Goal: Task Accomplishment & Management: Complete application form

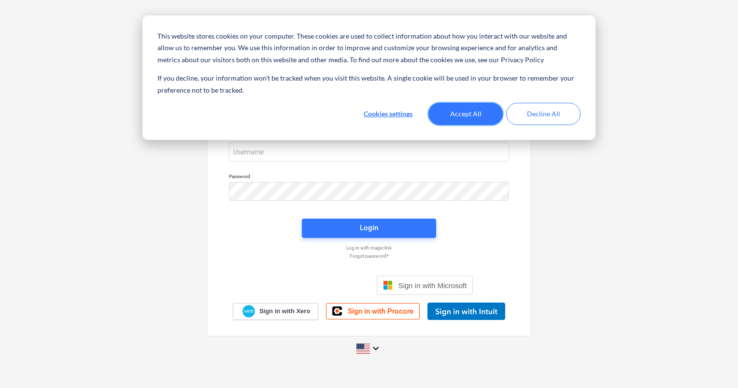
click at [475, 114] on button "Accept All" at bounding box center [465, 114] width 74 height 22
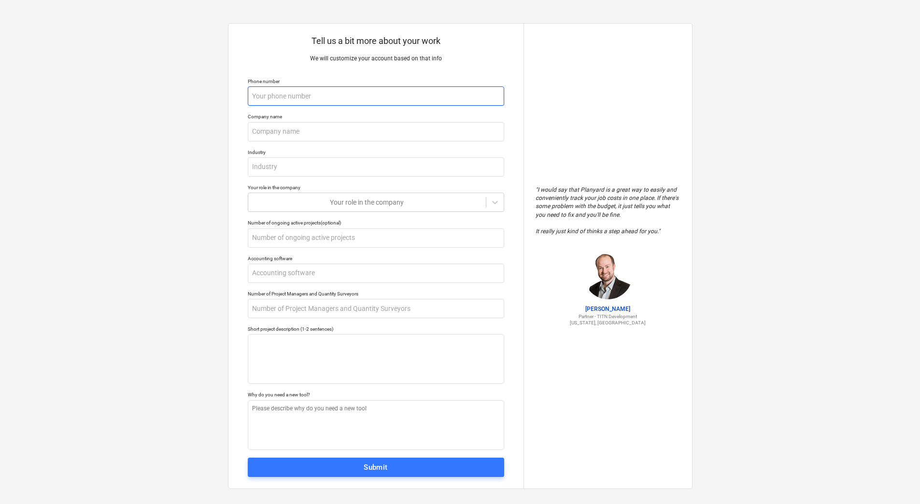
click at [301, 96] on input "text" at bounding box center [376, 95] width 256 height 19
click at [298, 130] on input "text" at bounding box center [376, 131] width 256 height 19
type textarea "x"
type input "B"
type textarea "x"
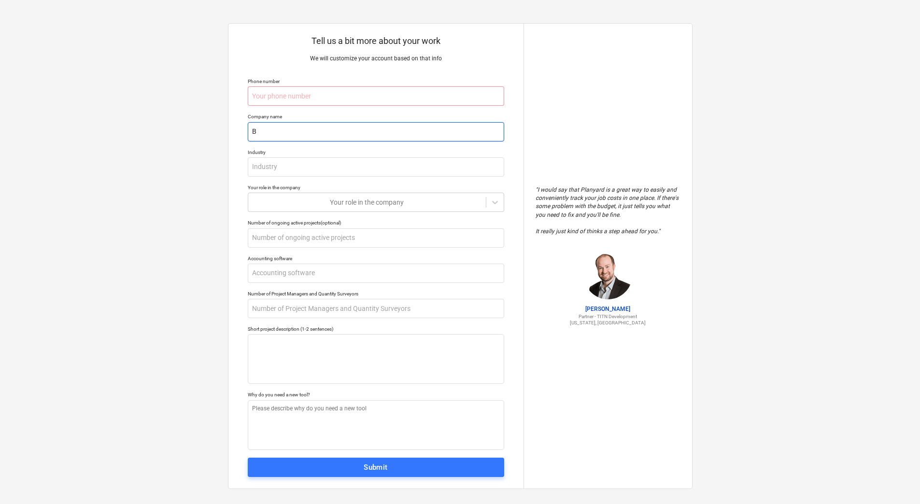
type input "Bo"
type textarea "x"
type input "Bon"
type textarea "x"
type input "Bona"
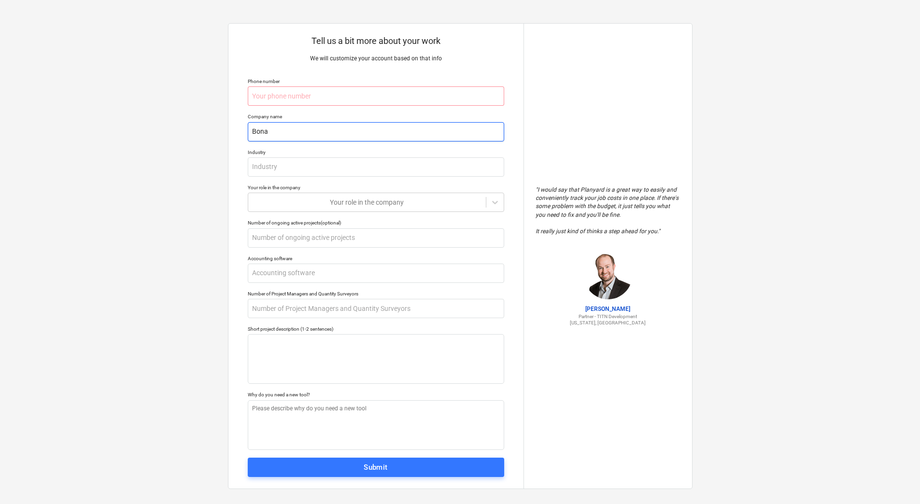
type textarea "x"
type input "Bonav"
type textarea "x"
type input "Bonava"
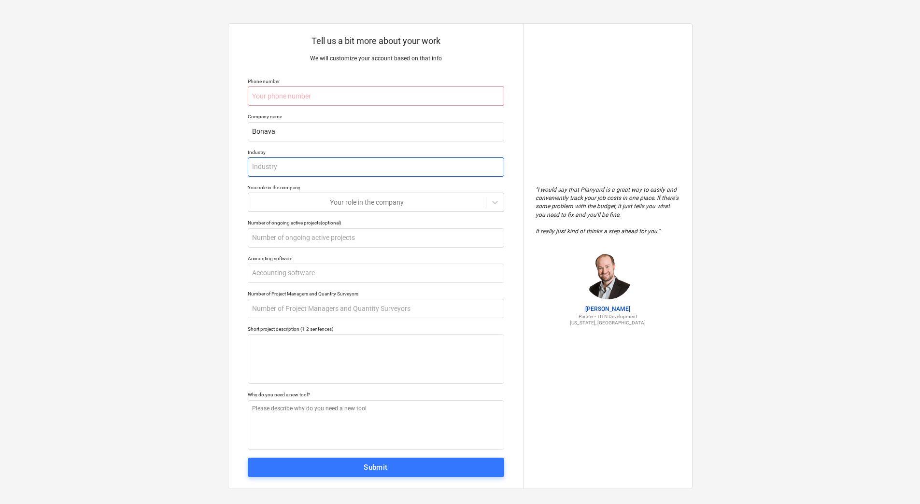
click at [299, 168] on input "text" at bounding box center [376, 166] width 256 height 19
type textarea "x"
type input "C"
type textarea "x"
type input "C o"
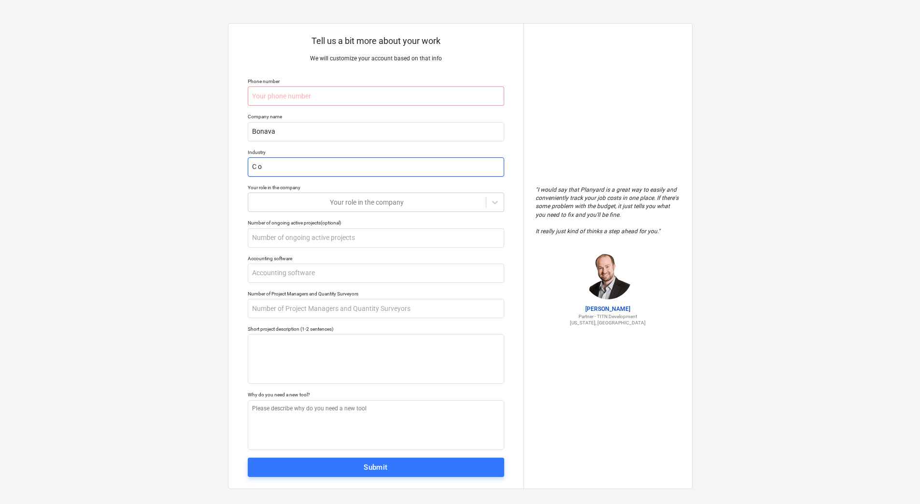
type textarea "x"
type input "C on"
type textarea "x"
type input "C ons"
type textarea "x"
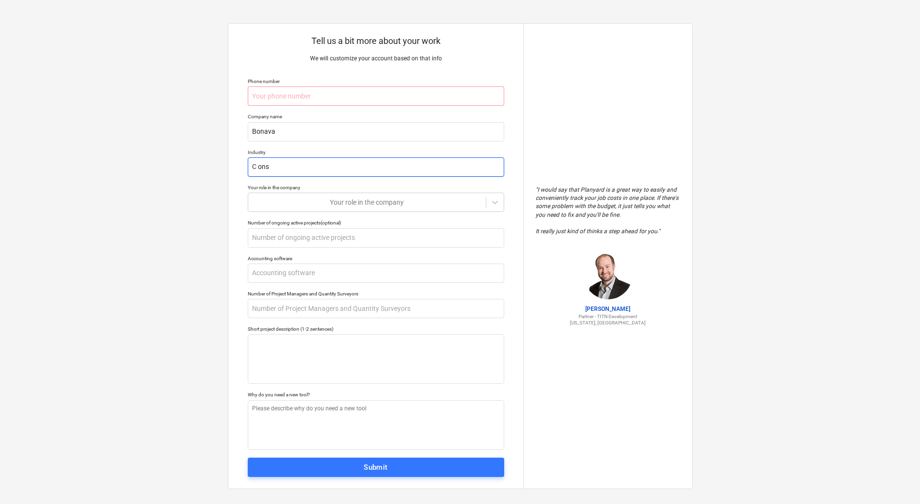
type input "C onst"
type textarea "x"
type input "C onstr"
type textarea "x"
type input "C onstru"
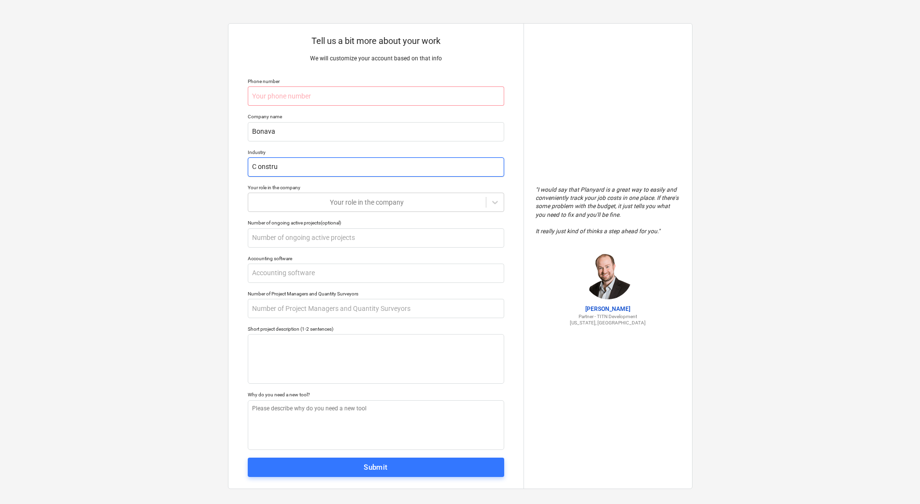
type textarea "x"
type input "C onstruc"
type textarea "x"
type input "C onstruct"
type textarea "x"
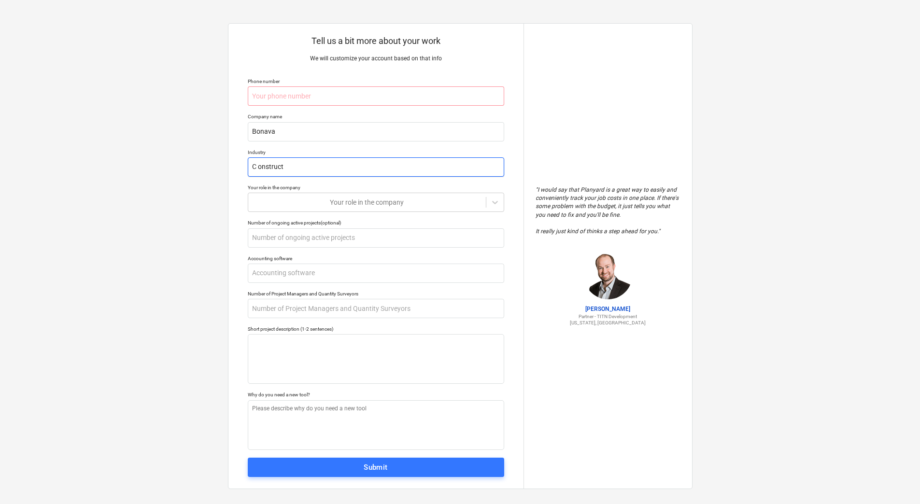
type input "C onstructi"
type textarea "x"
type input "C onstructio"
type textarea "x"
type input "C onstruction"
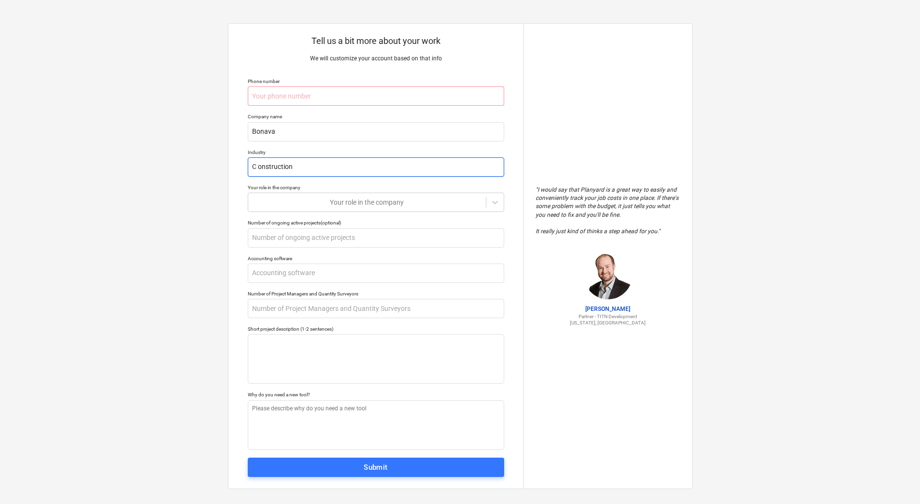
click at [258, 165] on input "C onstruction" at bounding box center [376, 166] width 256 height 19
type textarea "x"
type input "Construction"
click at [494, 203] on icon at bounding box center [495, 202] width 6 height 3
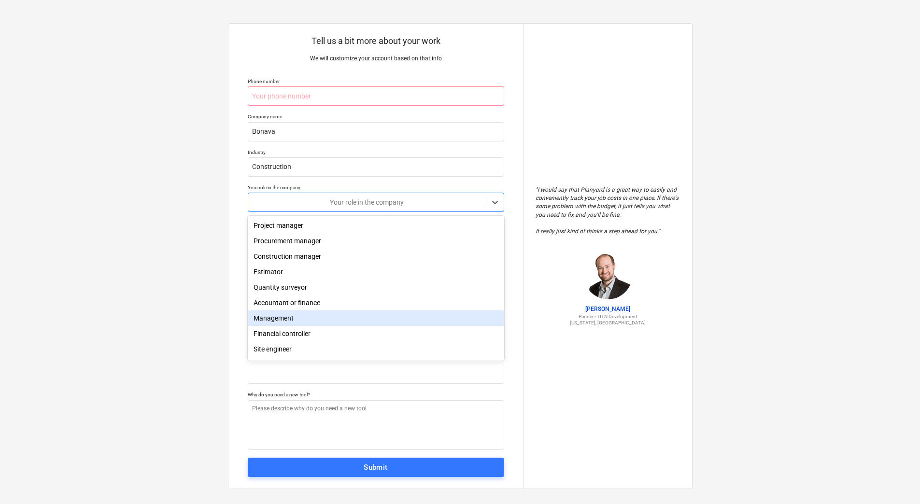
scroll to position [34, 0]
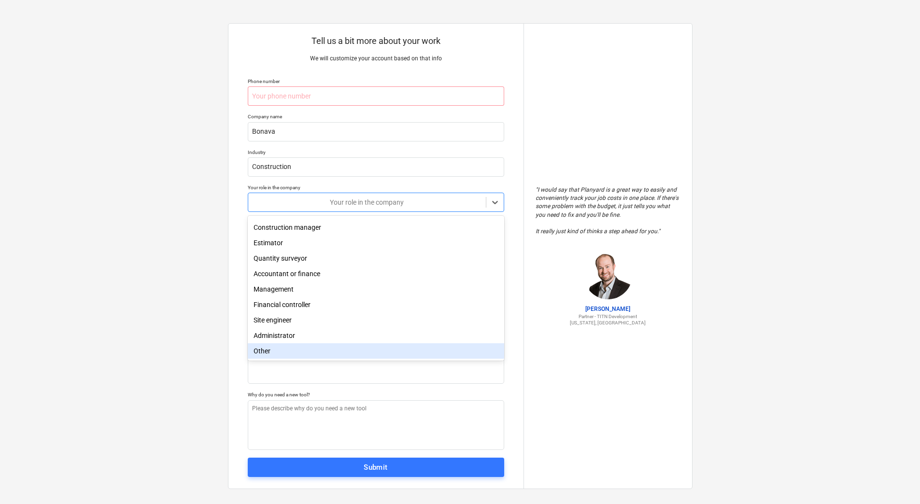
click at [281, 353] on div "Other" at bounding box center [376, 350] width 256 height 15
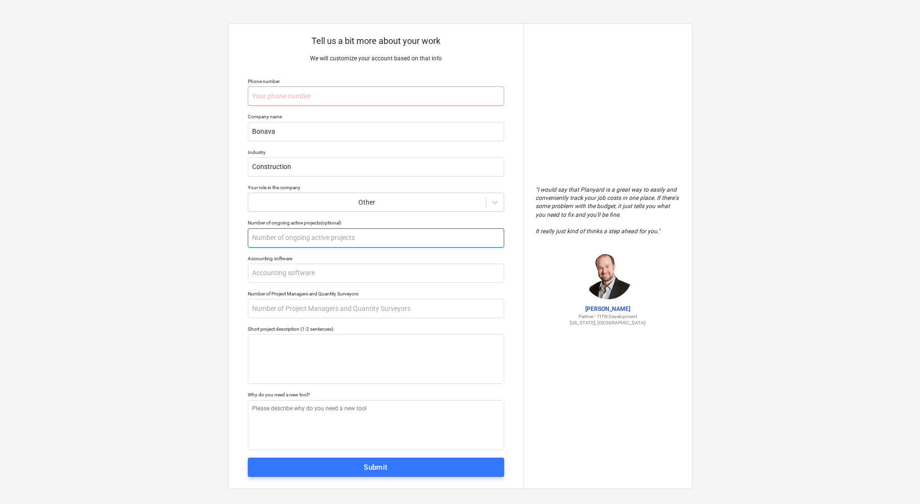
click at [423, 240] on input "text" at bounding box center [376, 237] width 256 height 19
click at [281, 99] on input "text" at bounding box center [376, 95] width 256 height 19
click at [274, 100] on input "text" at bounding box center [376, 95] width 256 height 19
paste input "[PHONE_NUMBER]"
type textarea "x"
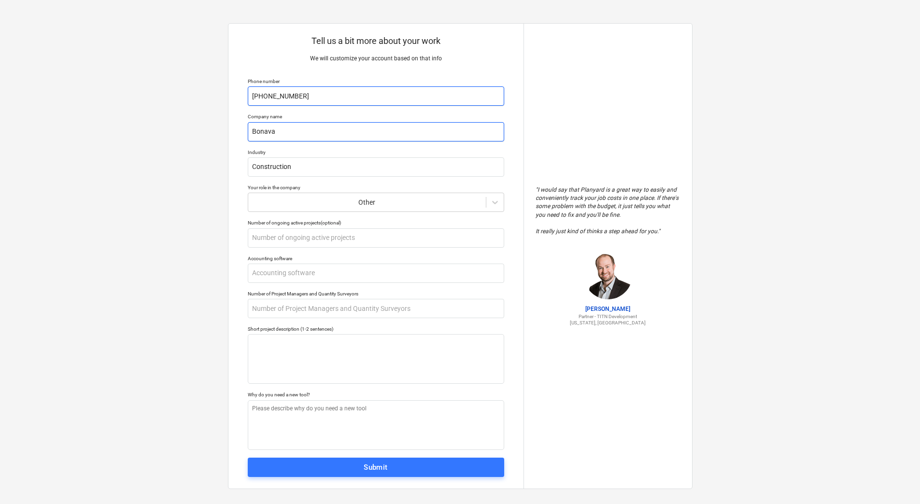
type input "[PHONE_NUMBER]"
click at [291, 133] on input "Bonava" at bounding box center [376, 131] width 256 height 19
type textarea "x"
type input "Bonava"
type textarea "x"
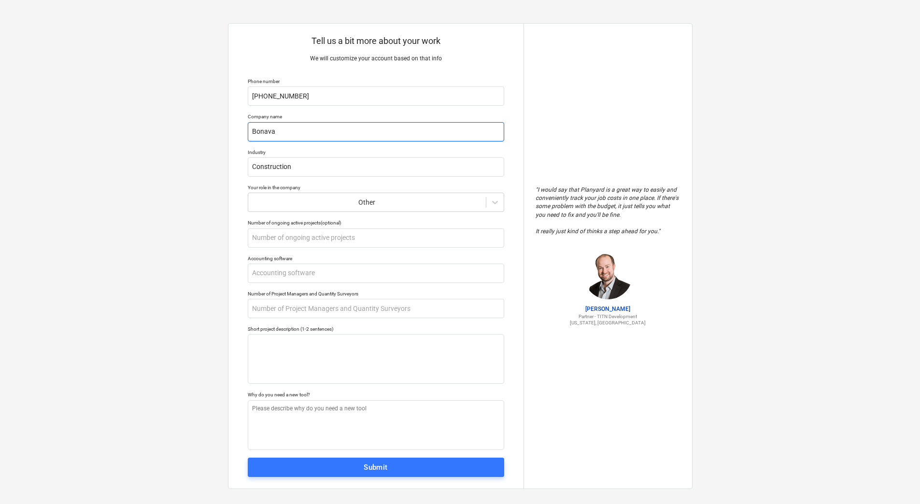
type input "Bonava l"
type textarea "x"
type input "Bonava la"
type textarea "x"
type input "Bonava lat"
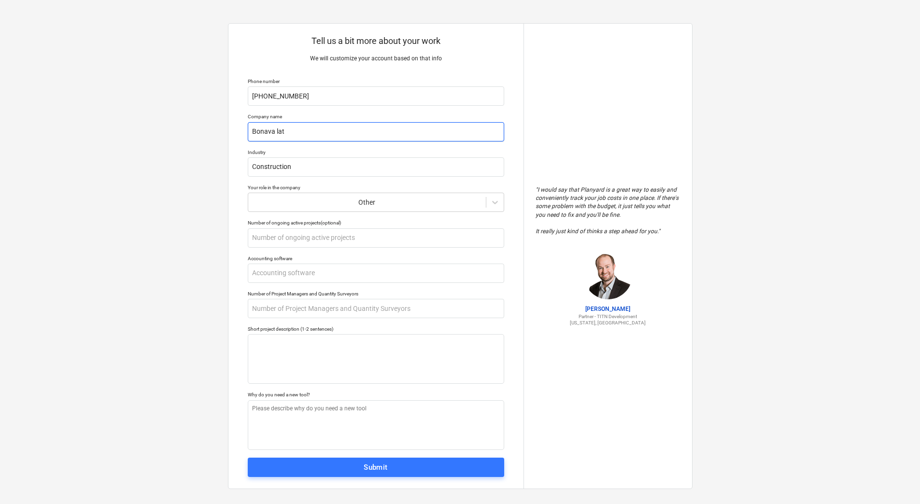
type textarea "x"
type input "Bonava latv"
type textarea "x"
type input "Bonava latvi"
type textarea "x"
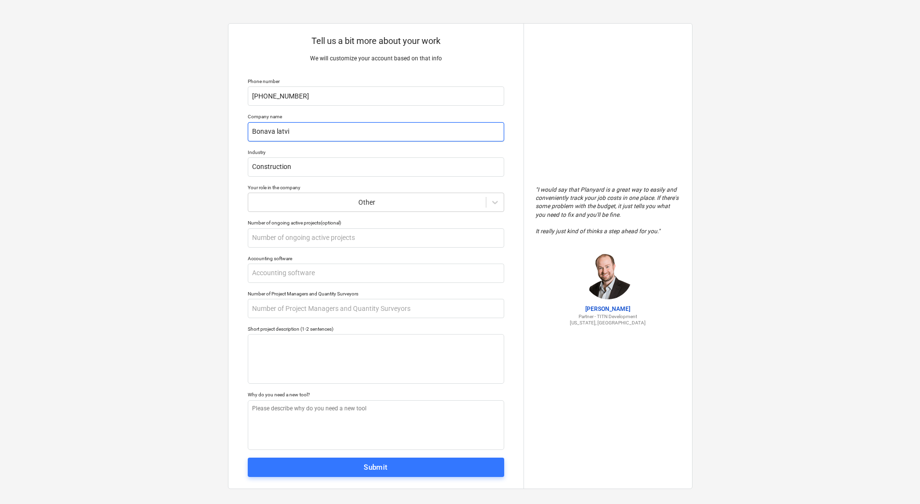
type input "Bonava latvij"
type textarea "x"
type input "Bonava latvija"
click at [277, 131] on input "Bonava latvija" at bounding box center [376, 131] width 256 height 19
type textarea "x"
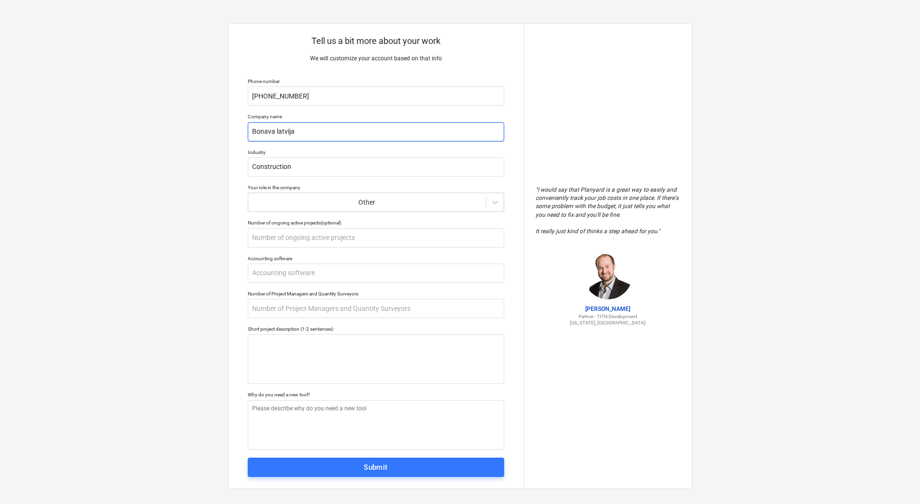
type input "Bonava atvija"
type textarea "x"
type input "Bonava [GEOGRAPHIC_DATA]"
click at [320, 275] on input "text" at bounding box center [376, 273] width 256 height 19
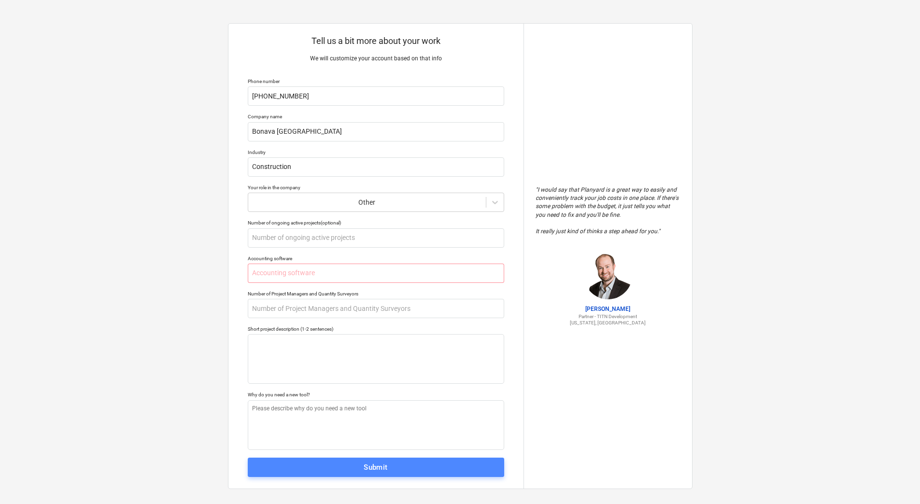
click at [394, 469] on span "Submit" at bounding box center [375, 467] width 235 height 13
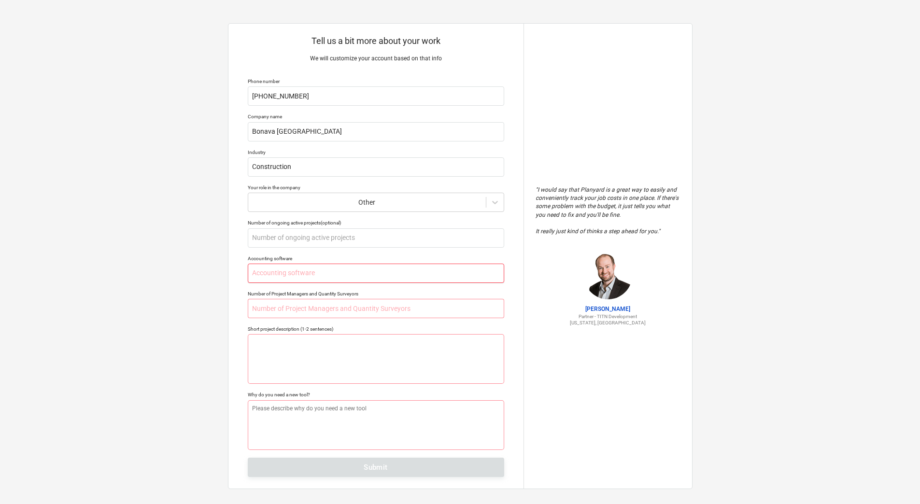
click at [295, 273] on input "text" at bounding box center [376, 273] width 256 height 19
click at [266, 309] on input "text" at bounding box center [376, 308] width 256 height 19
click at [239, 368] on div "Tell us a bit more about your work We will customize your account based on that…" at bounding box center [375, 256] width 295 height 465
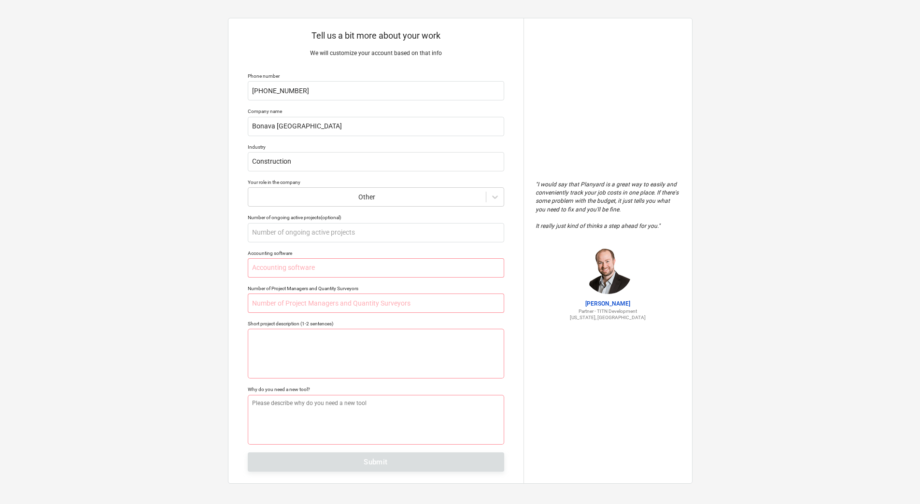
scroll to position [8, 0]
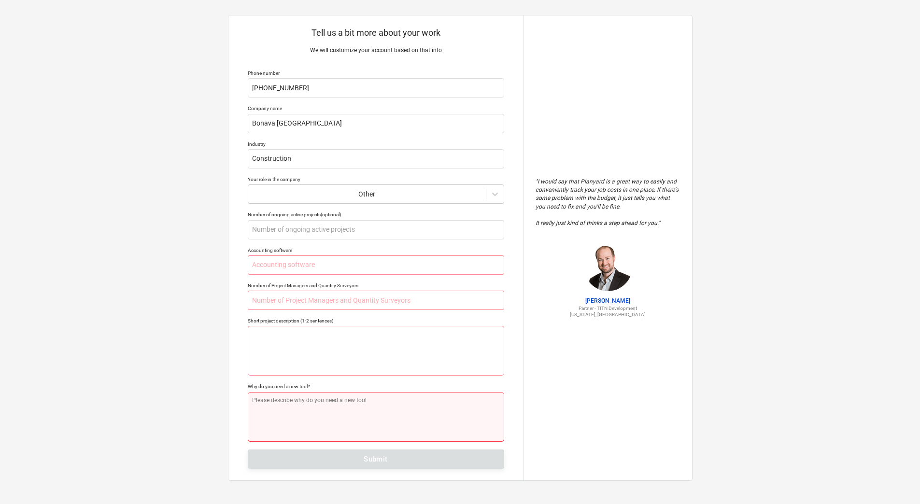
click at [260, 416] on textarea at bounding box center [376, 417] width 256 height 50
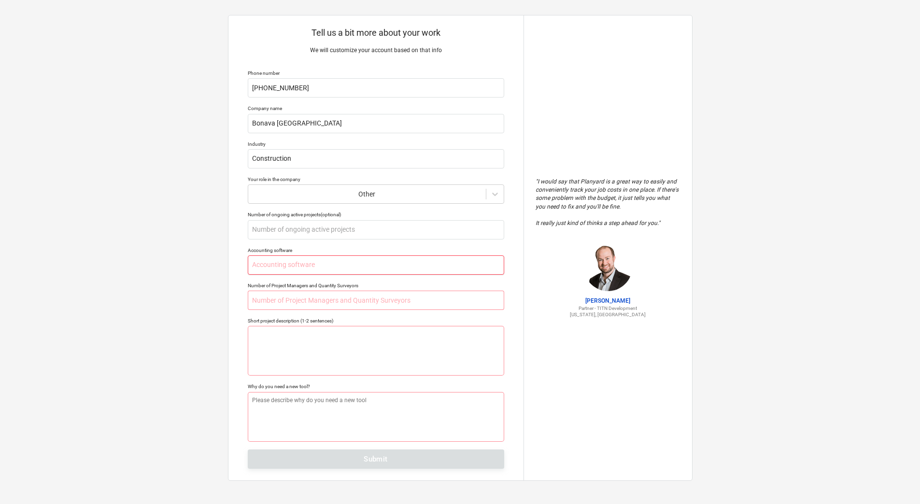
click at [321, 266] on input "text" at bounding box center [376, 264] width 256 height 19
type textarea "x"
type input "-"
click at [280, 304] on input "text" at bounding box center [376, 300] width 256 height 19
type textarea "x"
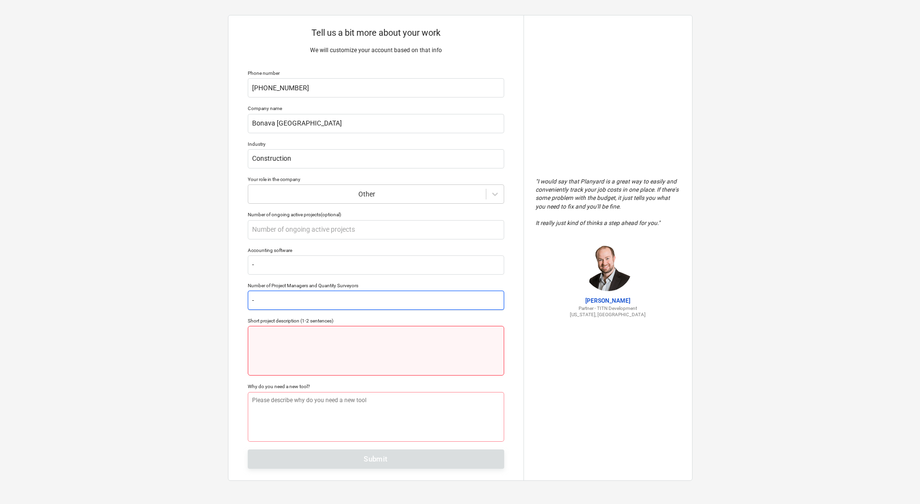
type input "-"
click at [280, 342] on textarea at bounding box center [376, 351] width 256 height 50
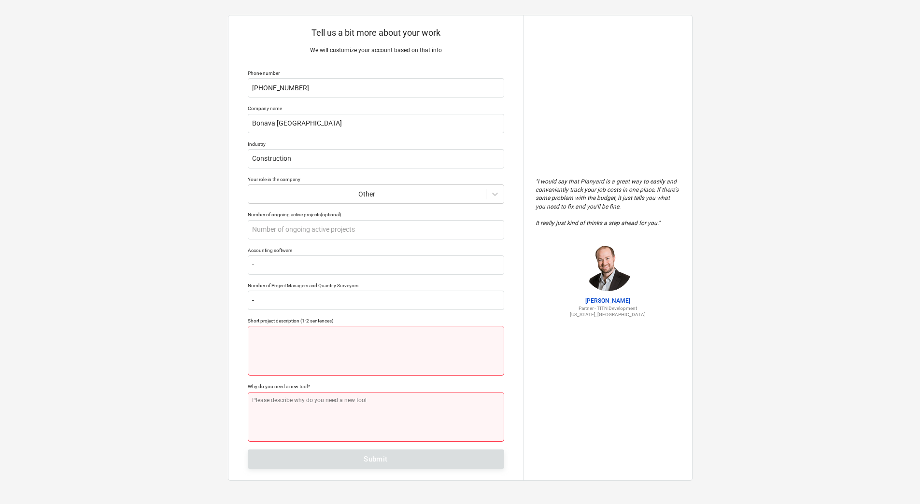
type textarea "x"
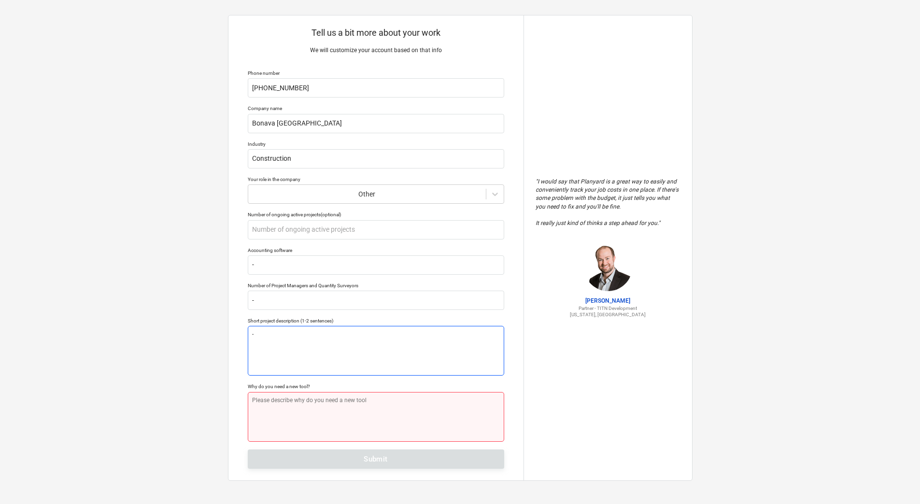
type textarea "-"
click at [270, 406] on textarea at bounding box center [376, 417] width 256 height 50
type textarea "x"
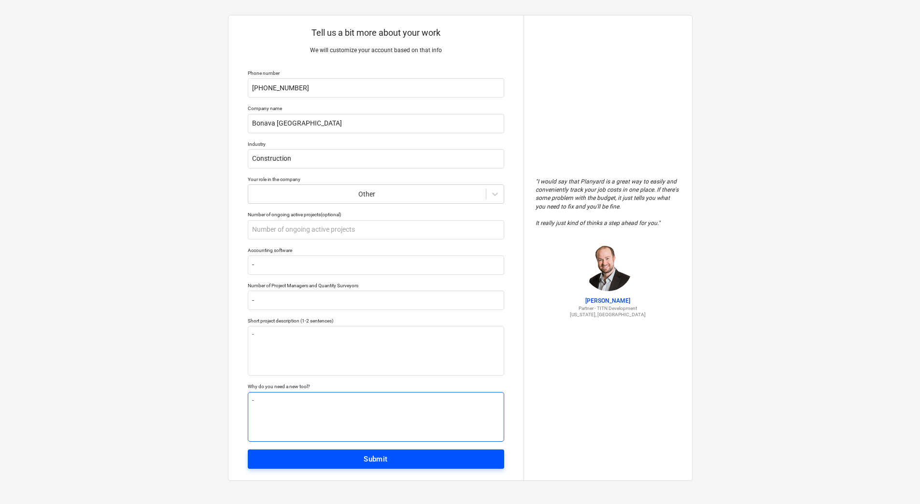
type textarea "-"
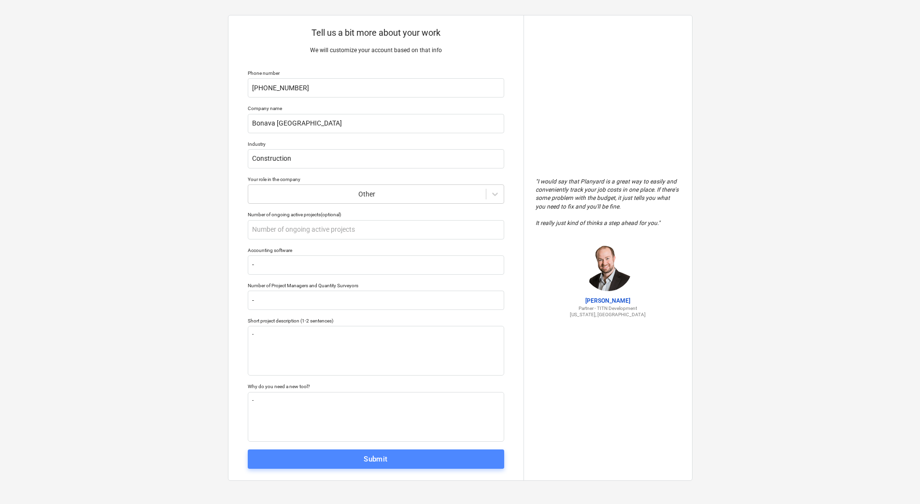
click at [369, 458] on div "Submit" at bounding box center [376, 459] width 24 height 13
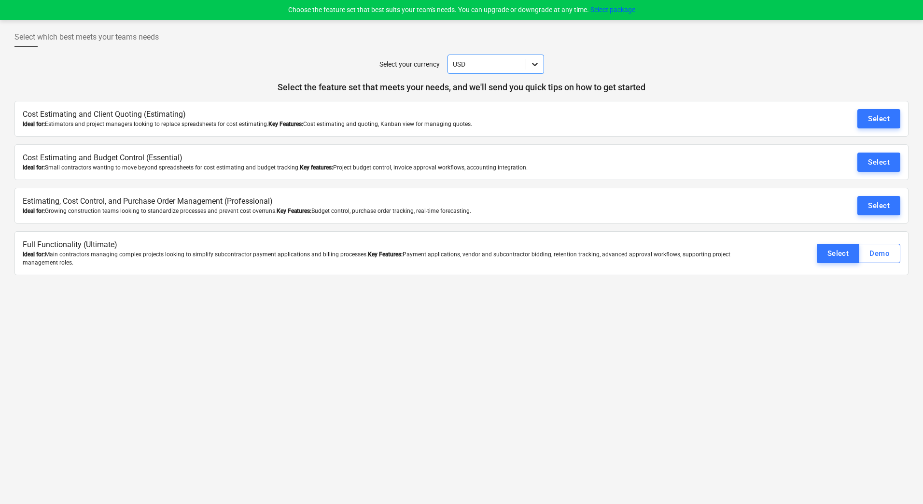
click at [535, 63] on icon at bounding box center [535, 64] width 10 height 10
click at [468, 139] on div "EUR" at bounding box center [496, 133] width 97 height 15
click at [522, 362] on div "Select which best meets your teams needs Select your currency EUR Select the fe…" at bounding box center [461, 262] width 923 height 484
click at [879, 207] on div "Select" at bounding box center [879, 205] width 22 height 13
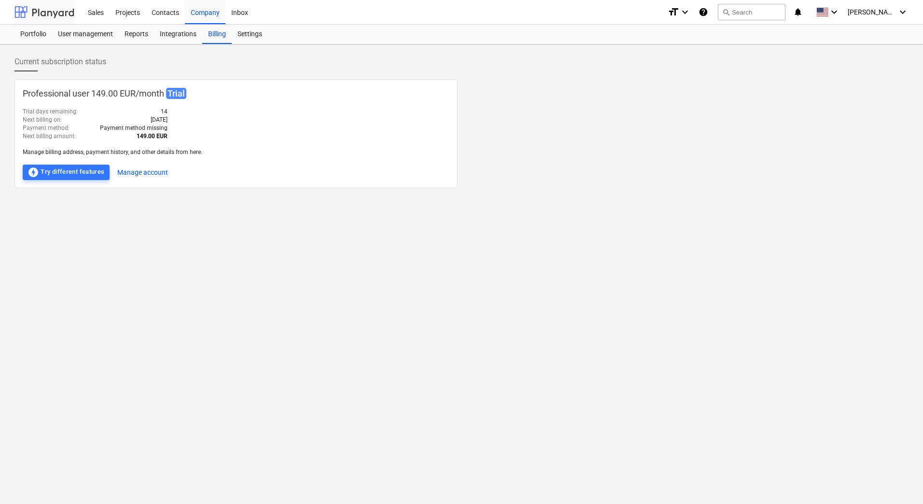
click at [52, 14] on div at bounding box center [44, 12] width 60 height 24
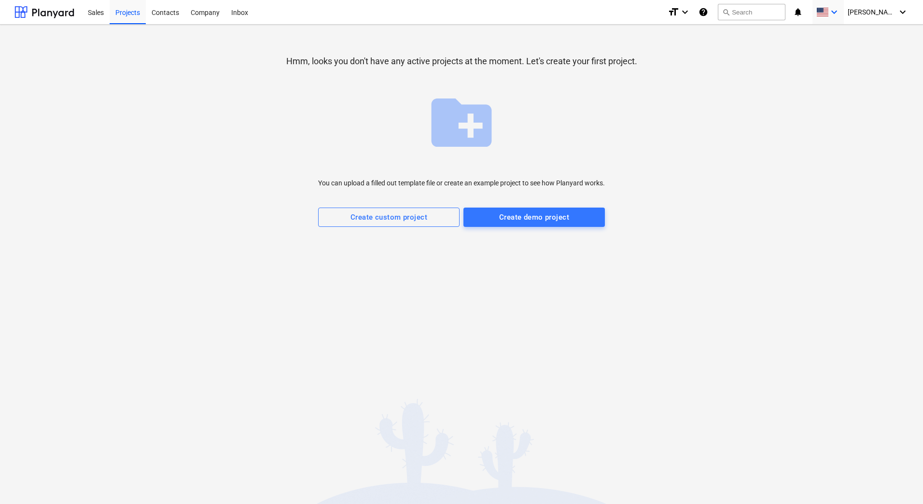
click at [840, 11] on icon "keyboard_arrow_down" at bounding box center [835, 12] width 12 height 12
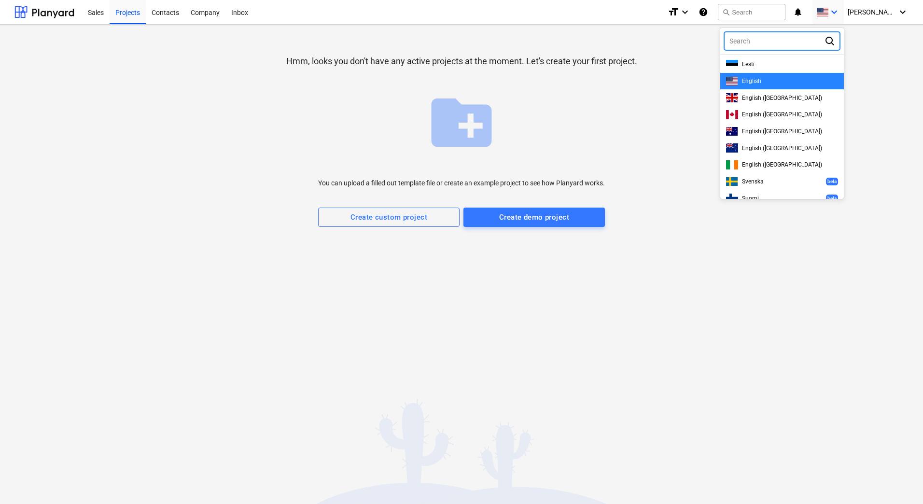
click at [858, 10] on div at bounding box center [461, 252] width 923 height 504
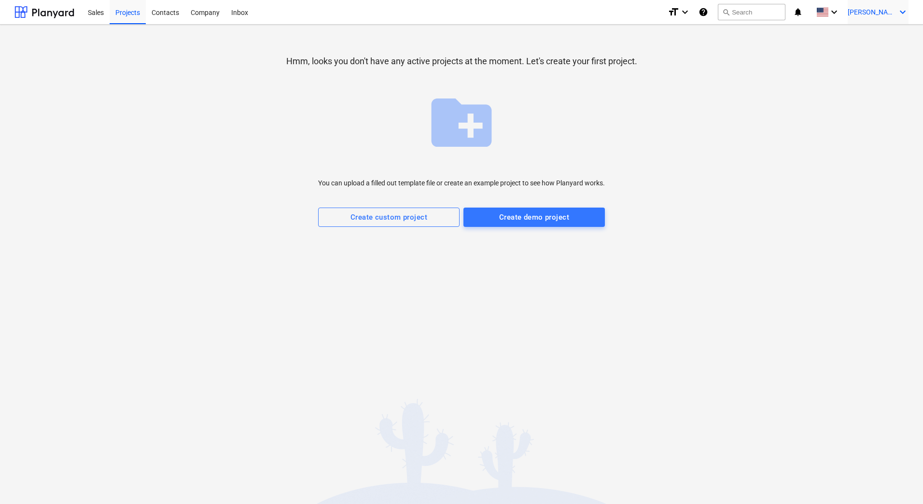
click at [902, 12] on icon "keyboard_arrow_down" at bounding box center [903, 12] width 12 height 12
click at [235, 13] on div at bounding box center [461, 252] width 923 height 504
click at [238, 14] on div "Inbox" at bounding box center [240, 12] width 28 height 25
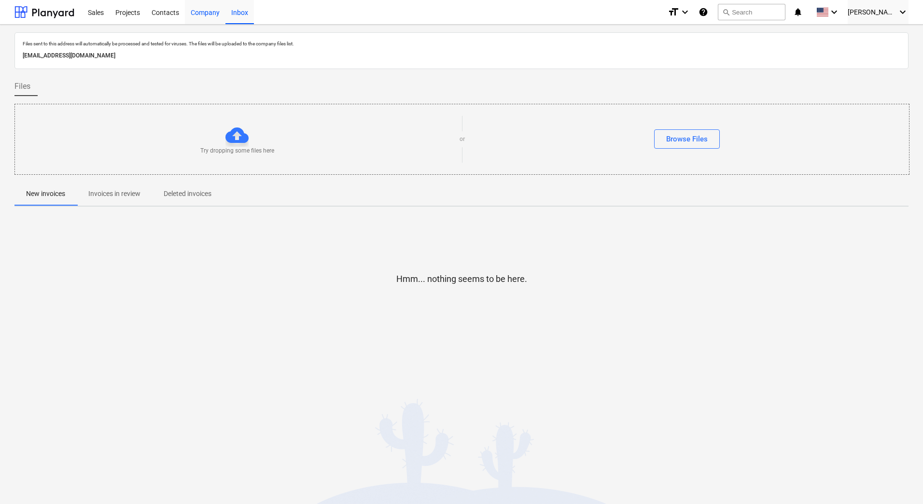
click at [202, 13] on div "Company" at bounding box center [205, 12] width 41 height 25
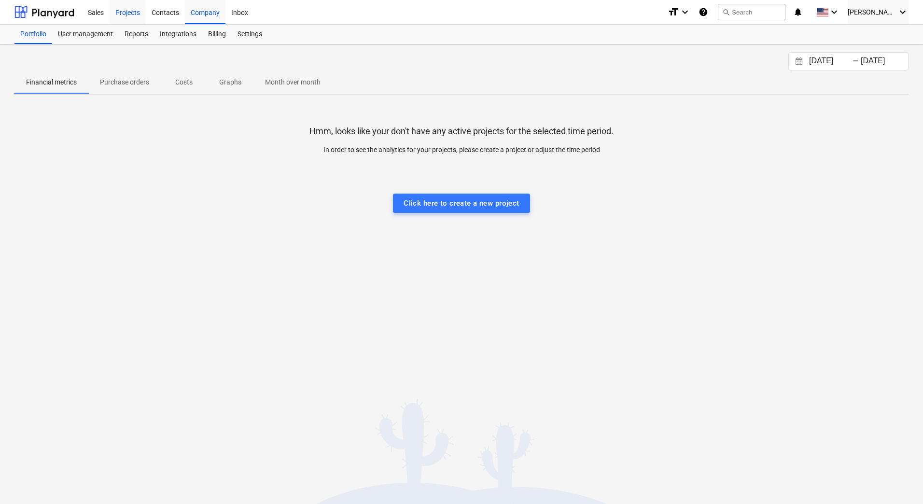
click at [124, 18] on div "Projects" at bounding box center [128, 12] width 36 height 25
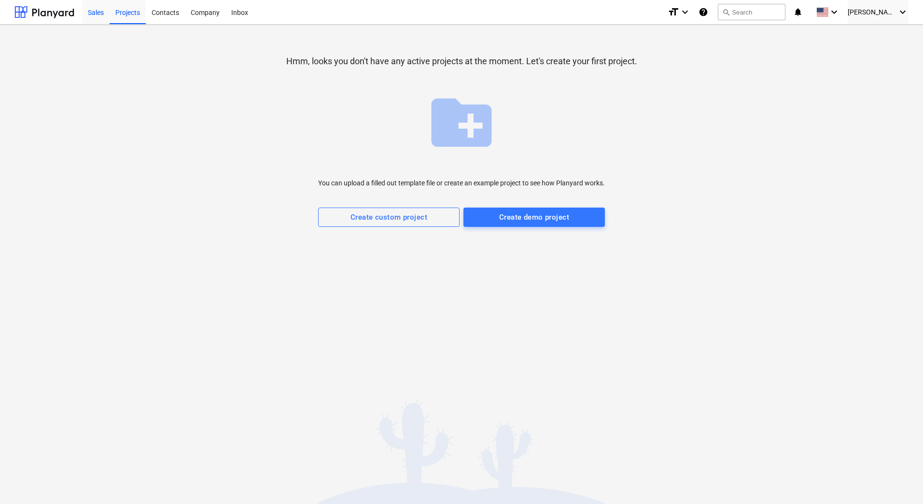
click at [91, 13] on div "Sales" at bounding box center [96, 12] width 28 height 25
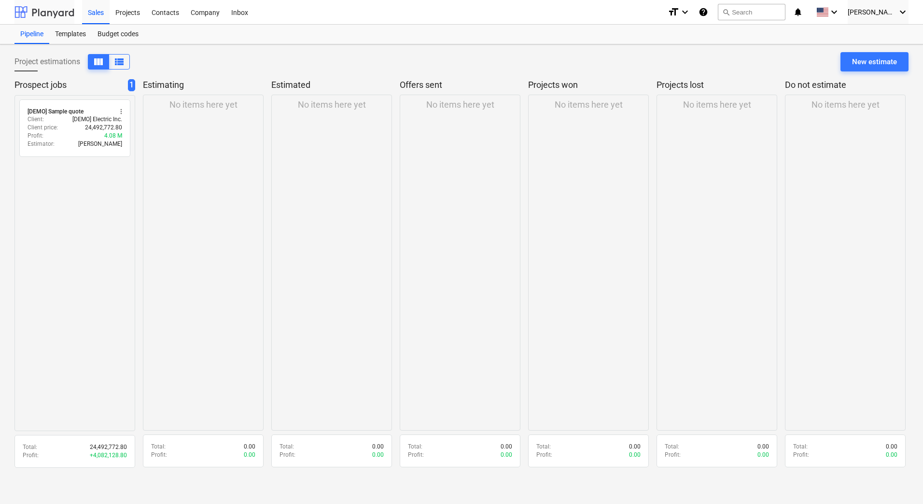
click at [55, 14] on div at bounding box center [44, 12] width 60 height 24
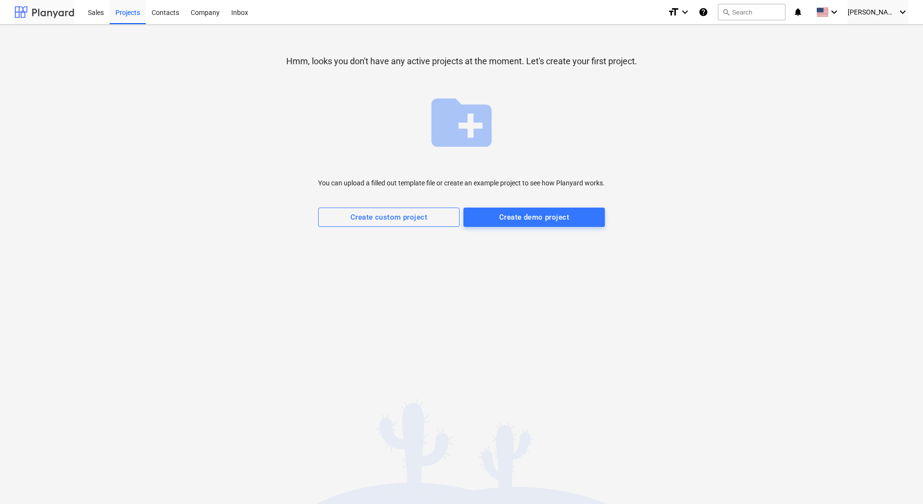
click at [53, 8] on div at bounding box center [44, 12] width 60 height 24
click at [97, 13] on div "Sales" at bounding box center [96, 12] width 28 height 25
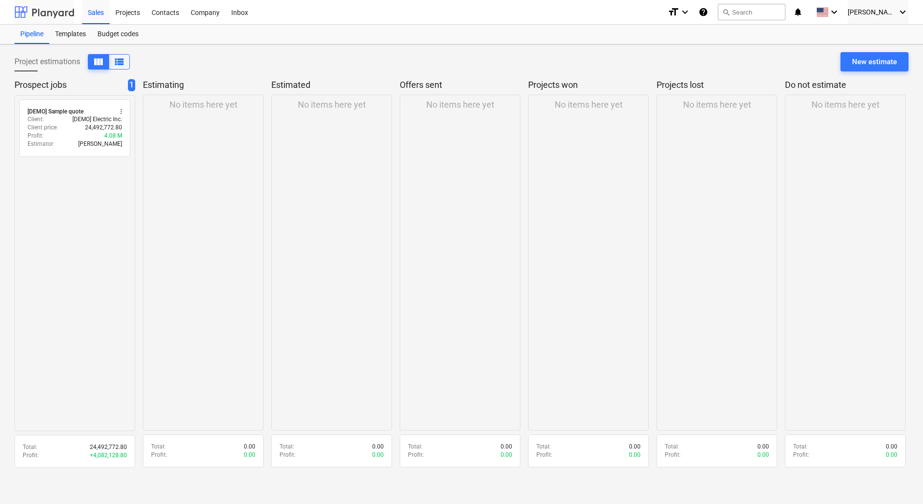
click at [48, 8] on div at bounding box center [44, 12] width 60 height 24
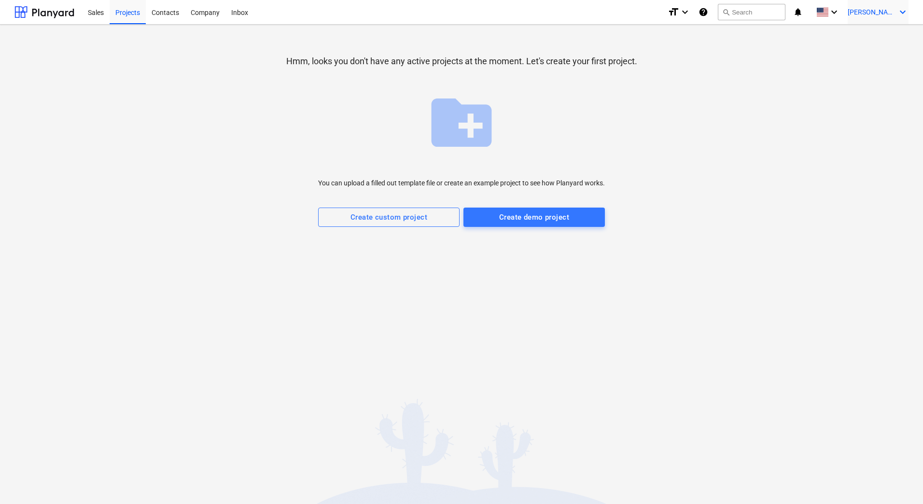
click at [908, 12] on icon "keyboard_arrow_down" at bounding box center [903, 12] width 12 height 12
click at [59, 14] on div at bounding box center [461, 252] width 923 height 504
click at [66, 17] on div at bounding box center [44, 12] width 60 height 24
click at [97, 15] on div "Sales" at bounding box center [96, 12] width 28 height 25
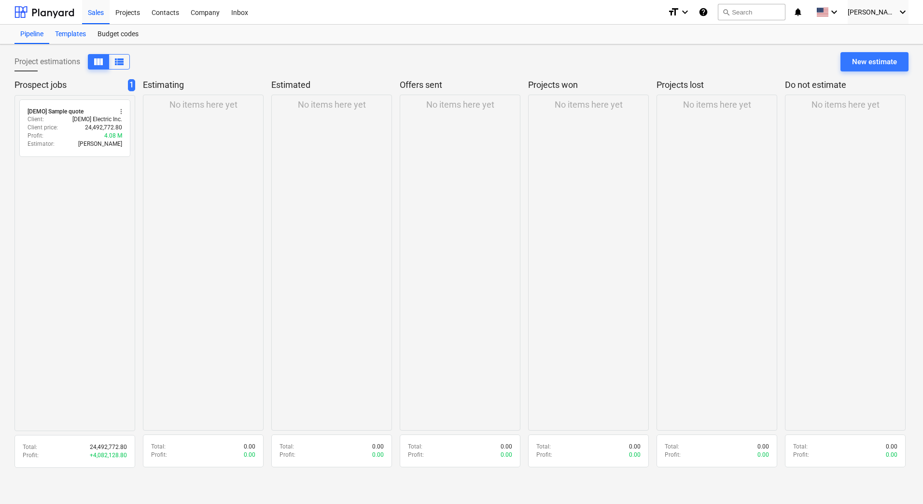
click at [75, 34] on div "Templates" at bounding box center [70, 34] width 42 height 19
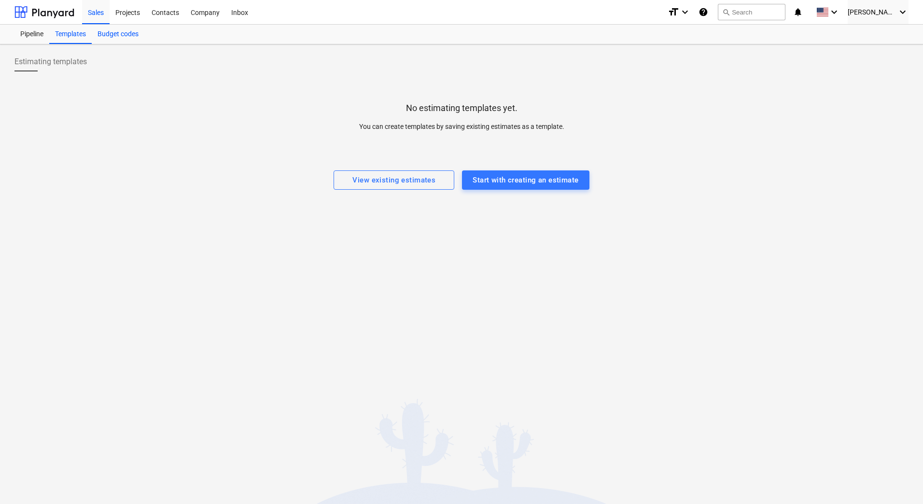
drag, startPoint x: 111, startPoint y: 33, endPoint x: 100, endPoint y: 33, distance: 11.1
click at [110, 33] on div "Budget codes" at bounding box center [118, 34] width 53 height 19
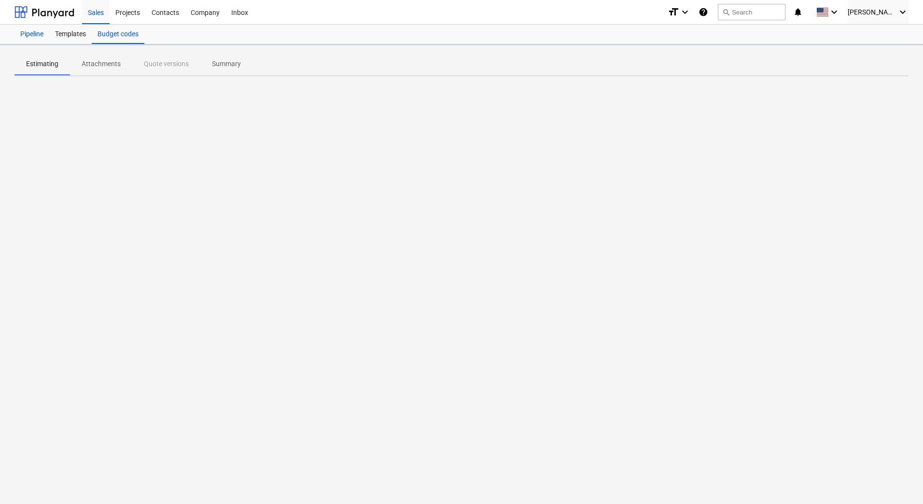
click at [40, 33] on div "Pipeline" at bounding box center [31, 34] width 35 height 19
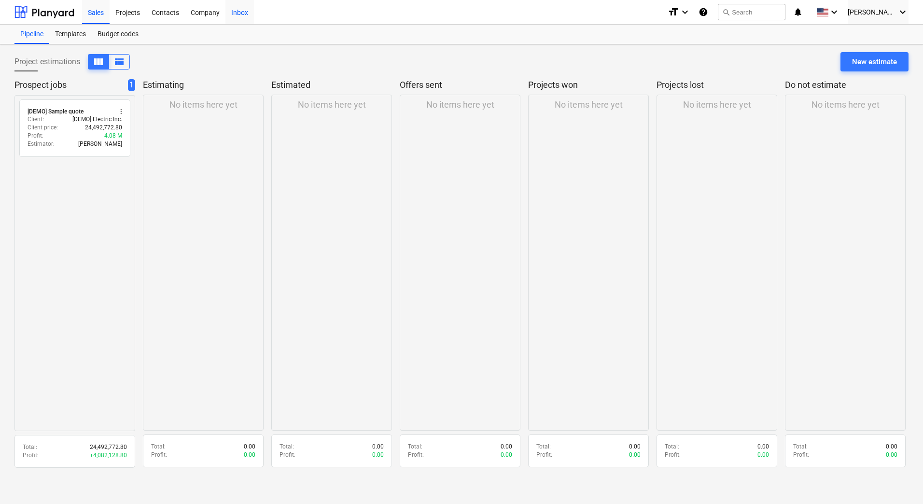
click at [235, 14] on div "Inbox" at bounding box center [240, 12] width 28 height 25
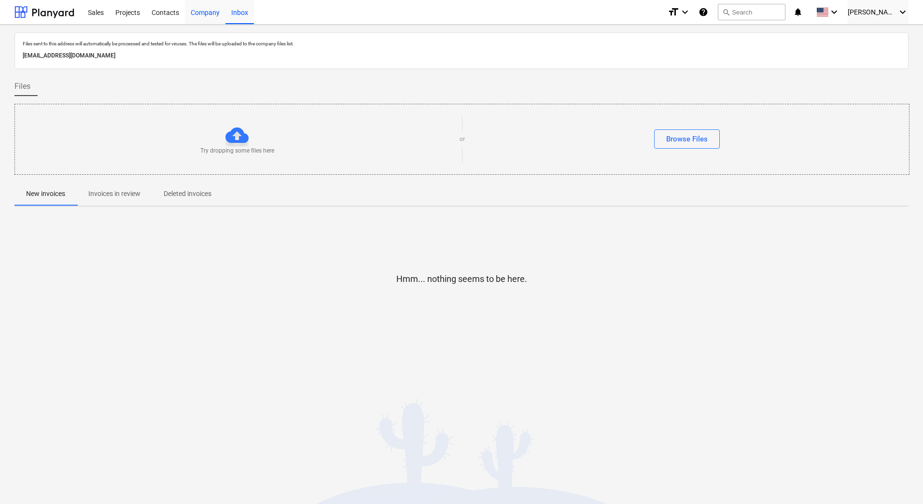
click at [209, 16] on div "Company" at bounding box center [205, 12] width 41 height 25
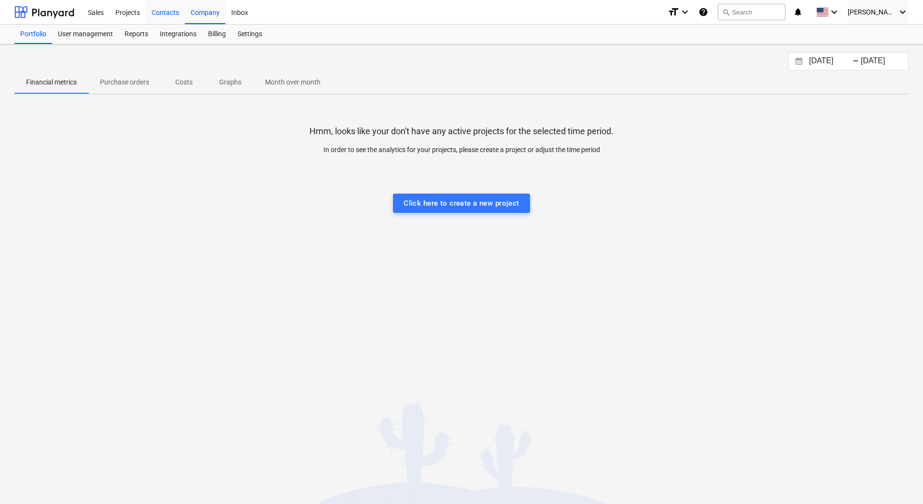
click at [164, 16] on div "Contacts" at bounding box center [165, 12] width 39 height 25
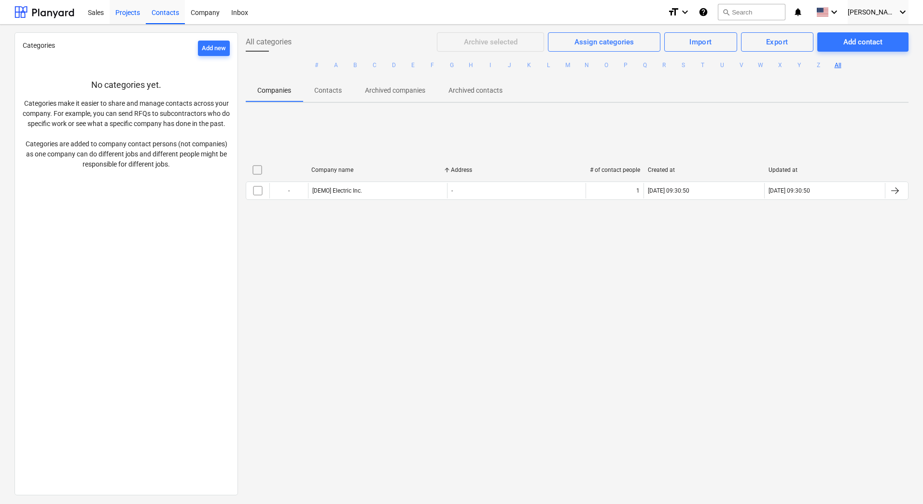
click at [122, 18] on div "Projects" at bounding box center [128, 12] width 36 height 25
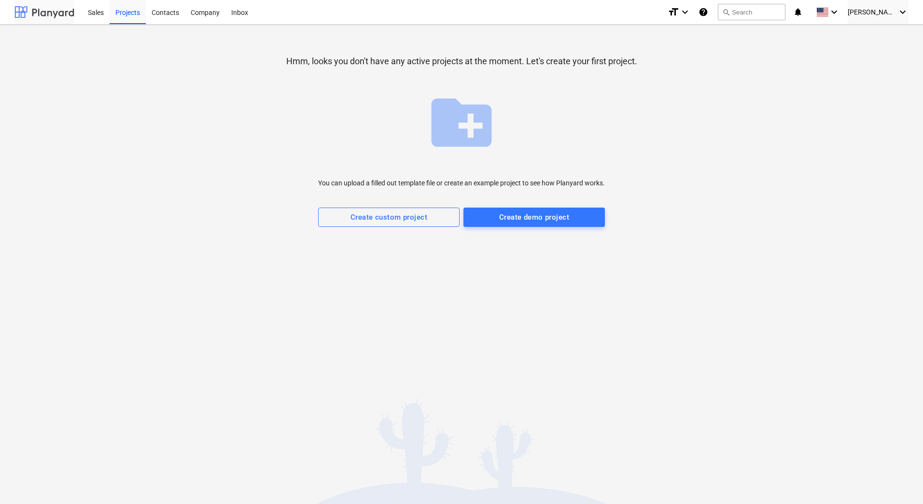
click at [34, 15] on div at bounding box center [44, 12] width 60 height 24
click at [840, 14] on icon "keyboard_arrow_down" at bounding box center [835, 12] width 12 height 12
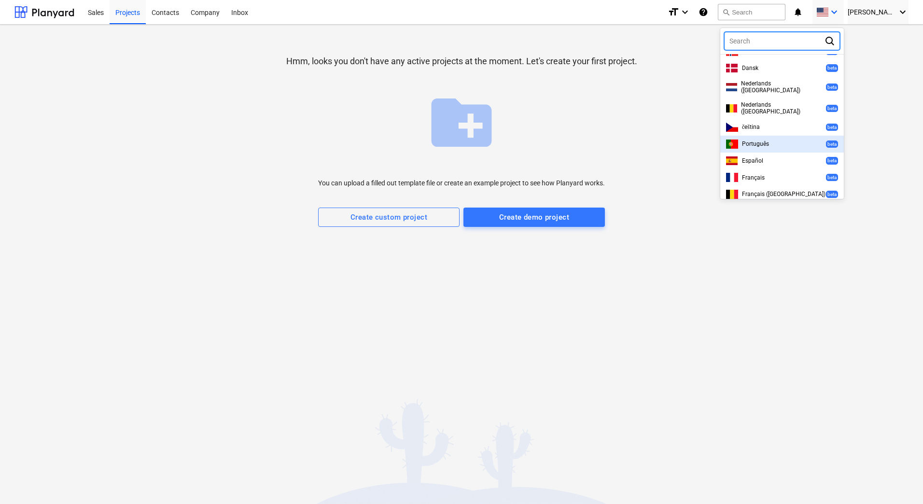
scroll to position [261, 0]
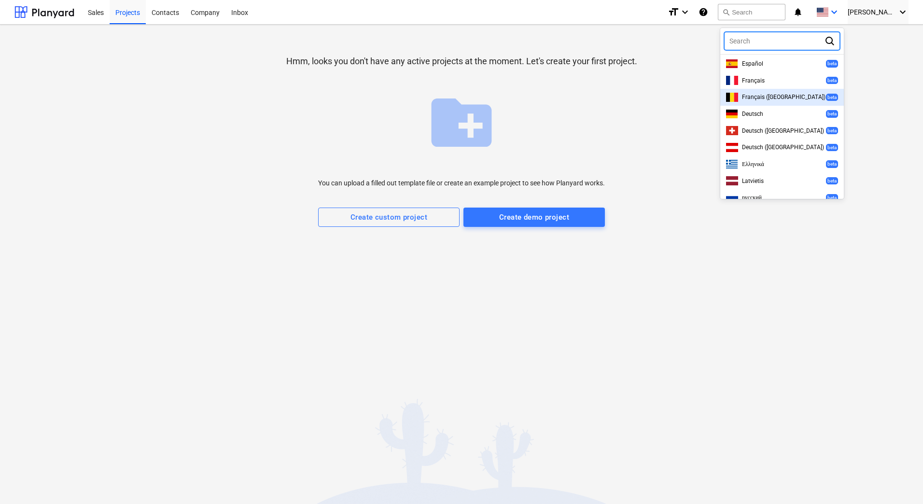
click at [903, 71] on div at bounding box center [461, 252] width 923 height 504
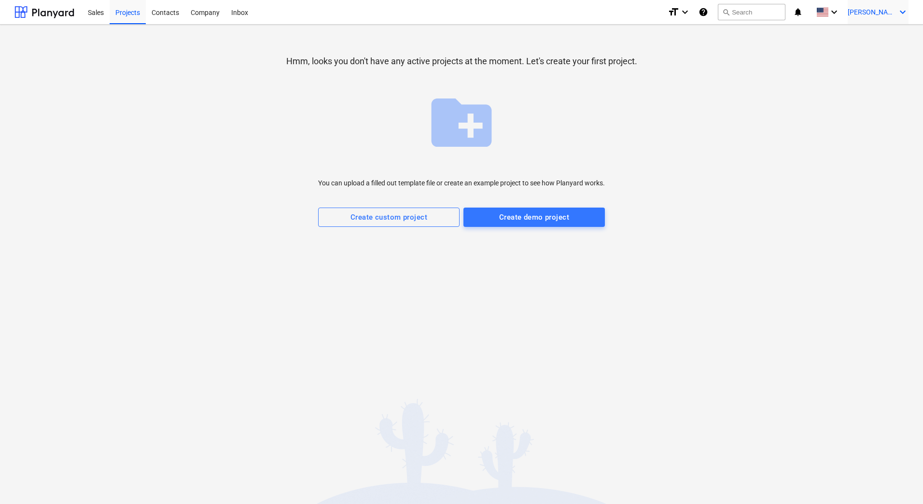
click at [903, 9] on icon "keyboard_arrow_down" at bounding box center [903, 12] width 12 height 12
click at [870, 39] on div "Settings" at bounding box center [880, 37] width 58 height 15
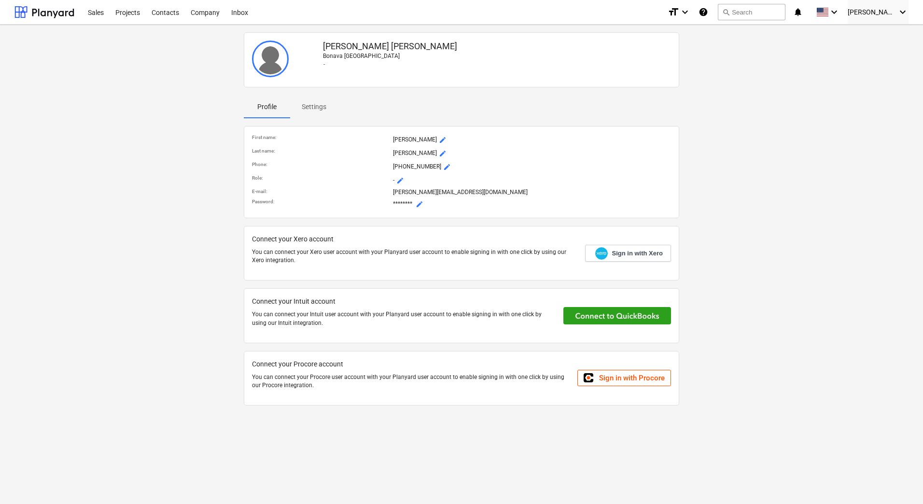
click at [321, 106] on p "Settings" at bounding box center [314, 107] width 25 height 10
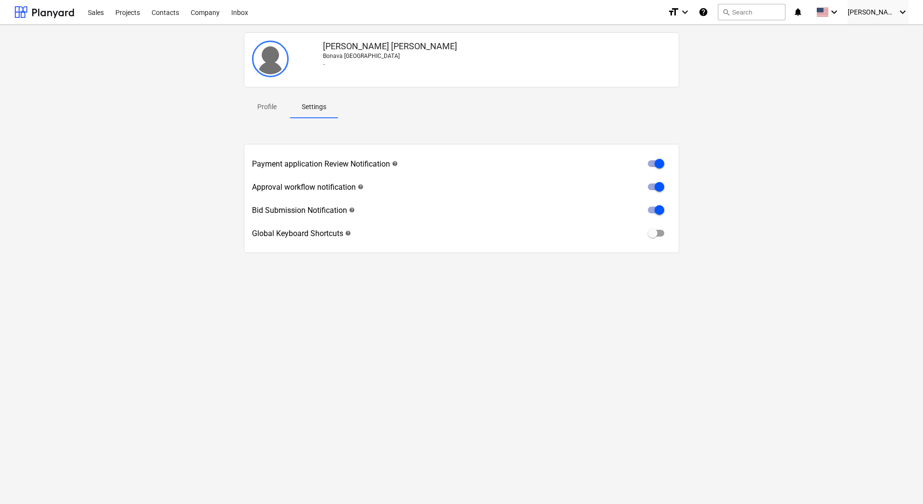
click at [263, 106] on p "Profile" at bounding box center [266, 107] width 23 height 10
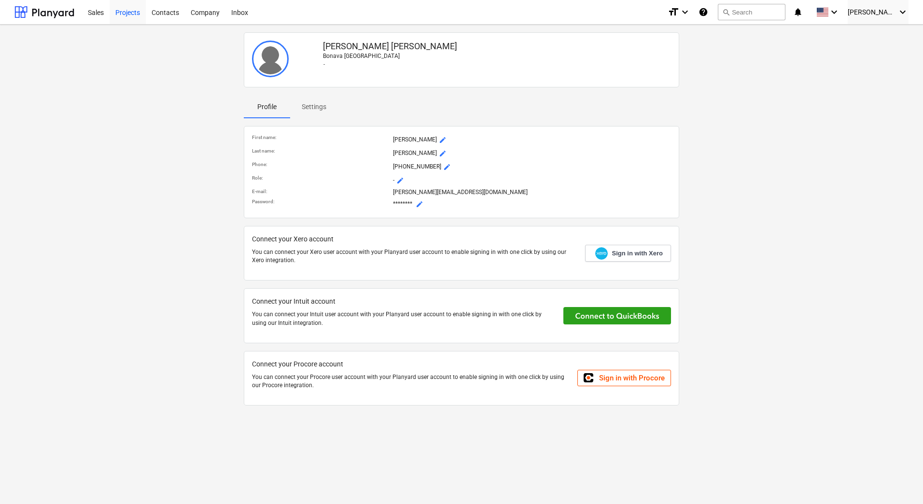
click at [135, 15] on div "Projects" at bounding box center [128, 12] width 36 height 25
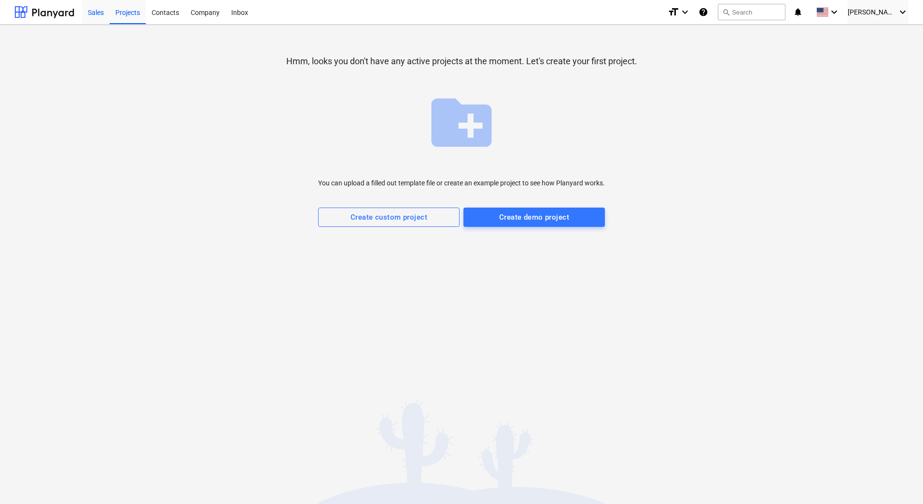
click at [85, 13] on div "Sales" at bounding box center [96, 12] width 28 height 25
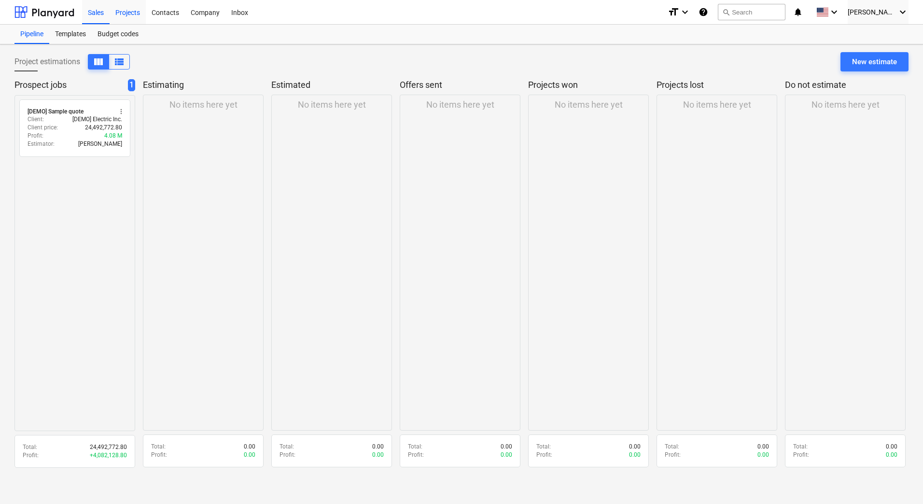
click at [129, 14] on div "Projects" at bounding box center [128, 12] width 36 height 25
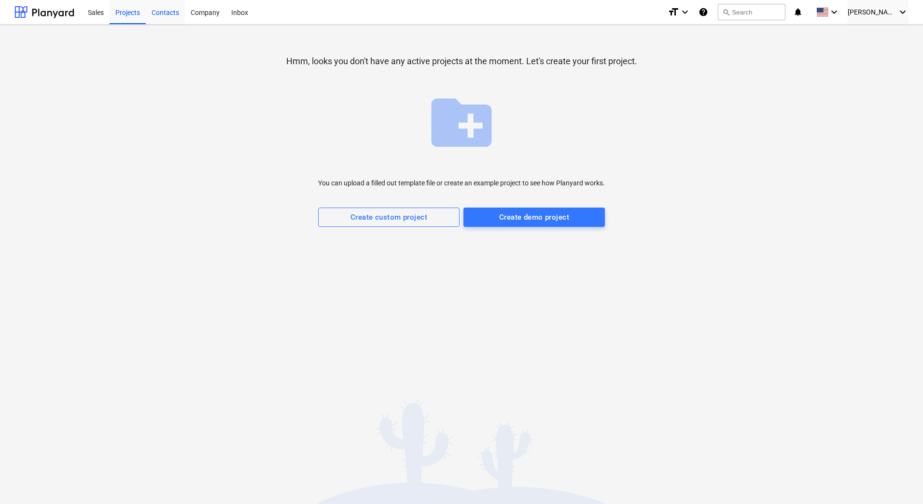
click at [170, 15] on div "Contacts" at bounding box center [165, 12] width 39 height 25
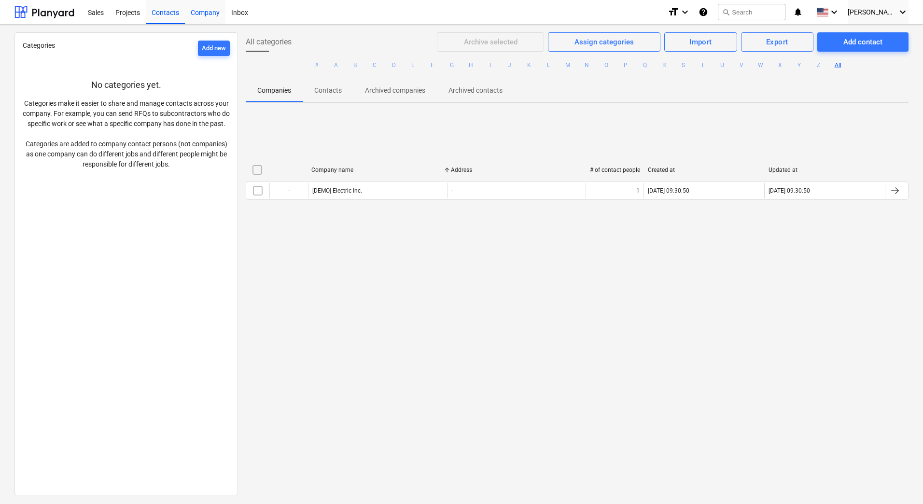
click at [215, 17] on div "Company" at bounding box center [205, 12] width 41 height 25
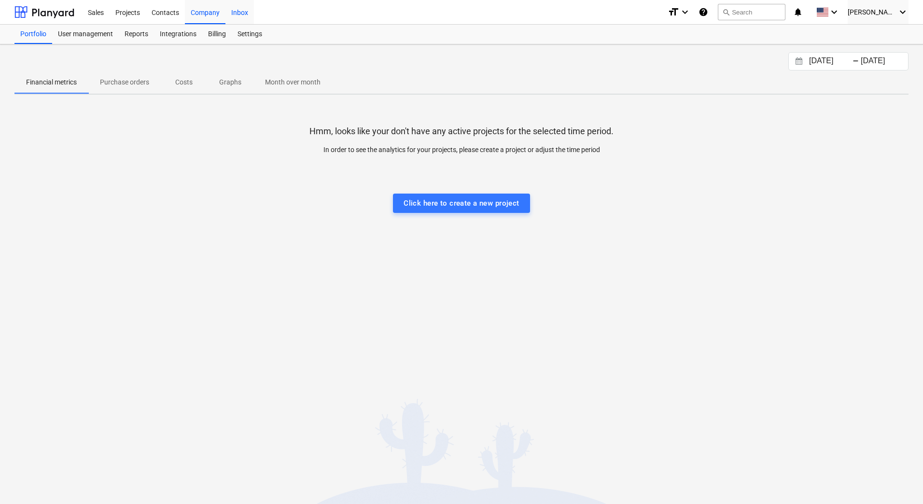
click at [239, 15] on div "Inbox" at bounding box center [240, 12] width 28 height 25
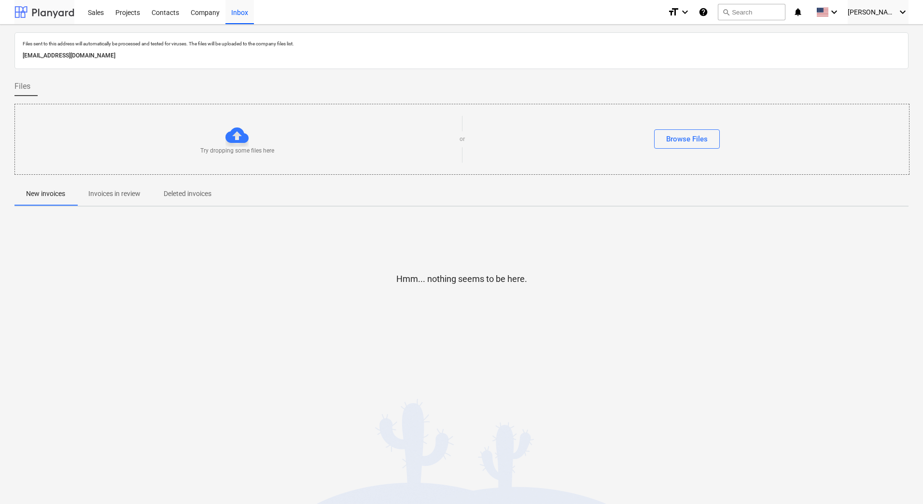
drag, startPoint x: 89, startPoint y: 16, endPoint x: 66, endPoint y: 15, distance: 22.7
click at [87, 16] on div "Sales" at bounding box center [96, 12] width 28 height 25
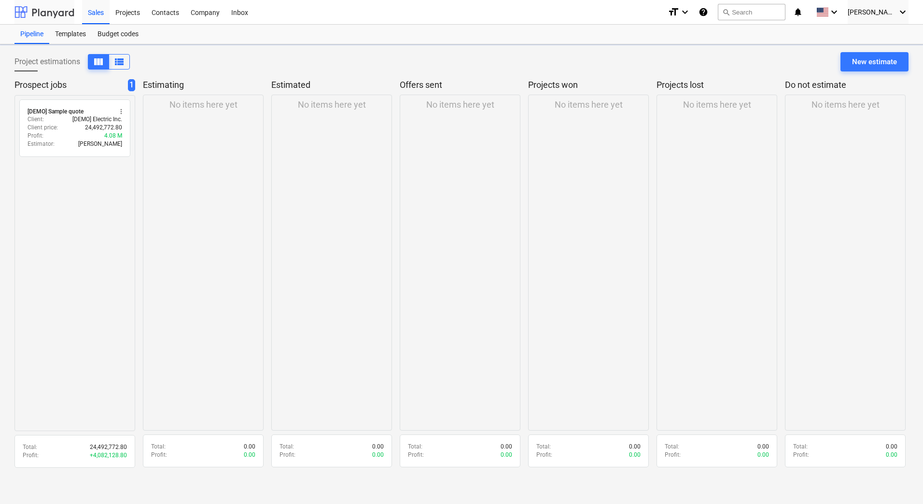
click at [54, 15] on div at bounding box center [44, 12] width 60 height 24
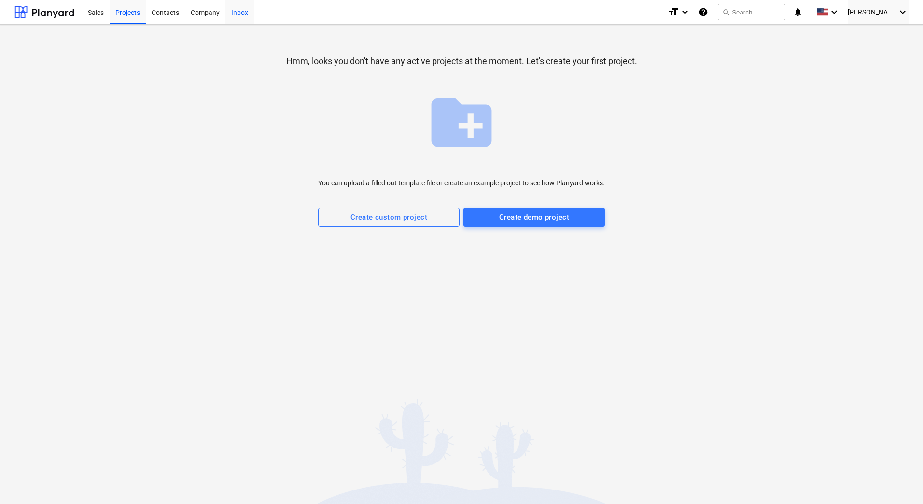
click at [236, 13] on div "Inbox" at bounding box center [240, 12] width 28 height 25
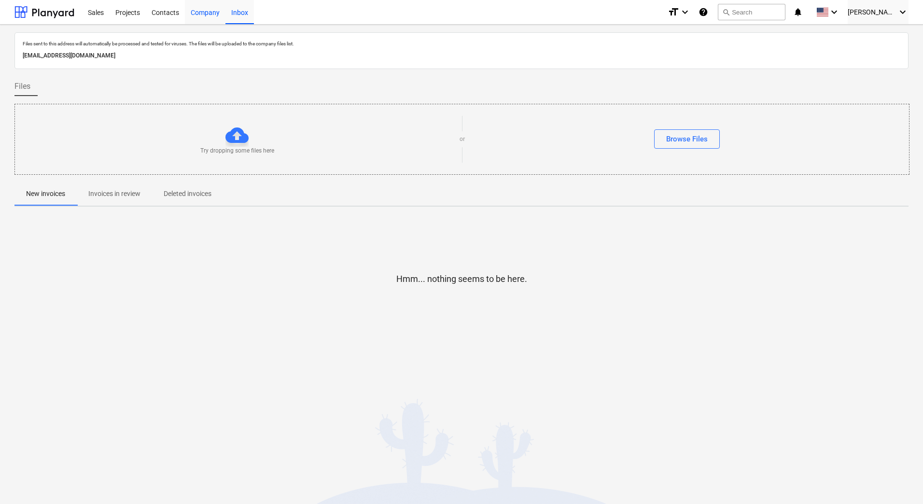
click at [207, 14] on div "Company" at bounding box center [205, 12] width 41 height 25
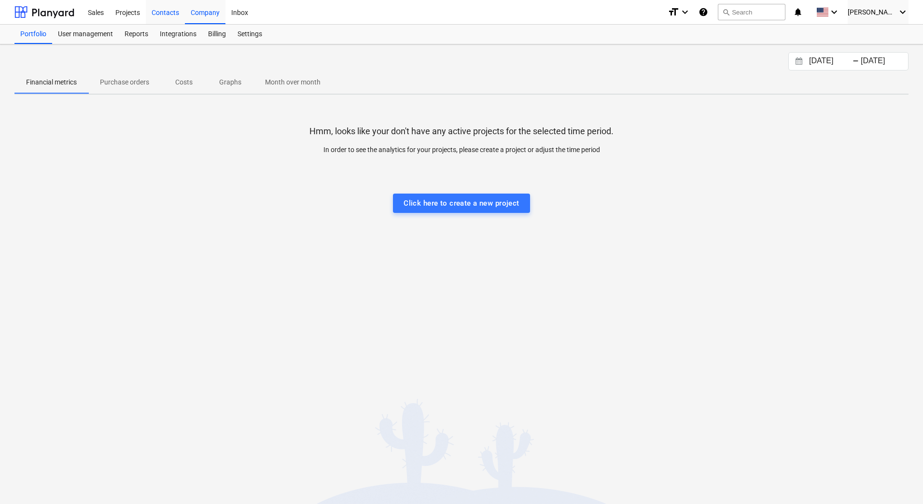
click at [173, 14] on div "Contacts" at bounding box center [165, 12] width 39 height 25
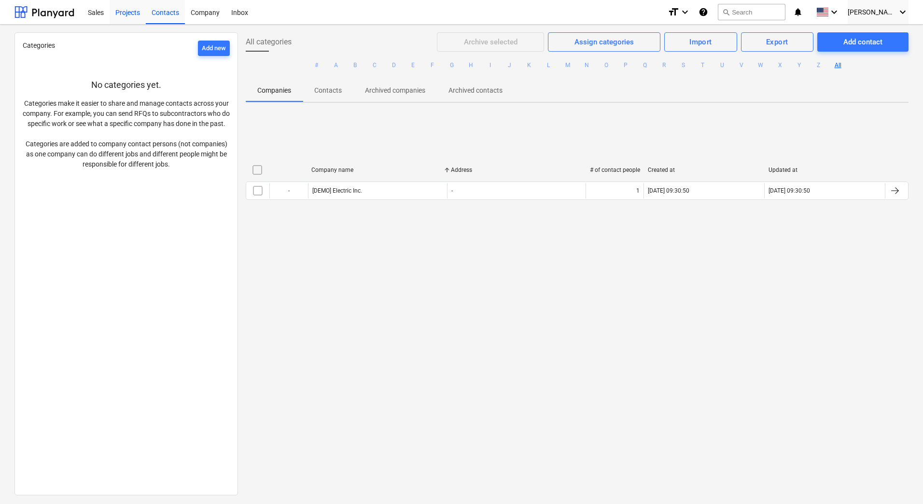
drag, startPoint x: 127, startPoint y: 14, endPoint x: 121, endPoint y: 14, distance: 6.8
click at [127, 14] on div "Projects" at bounding box center [128, 12] width 36 height 25
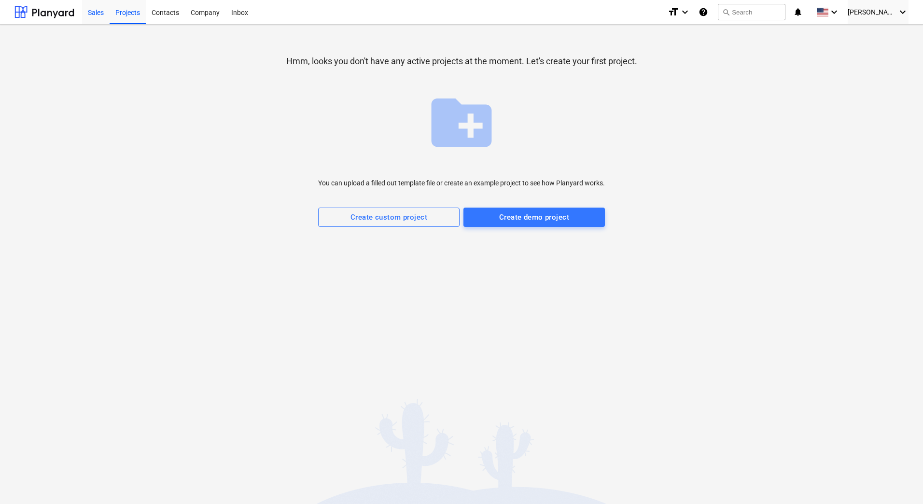
click at [93, 16] on div "Sales" at bounding box center [96, 12] width 28 height 25
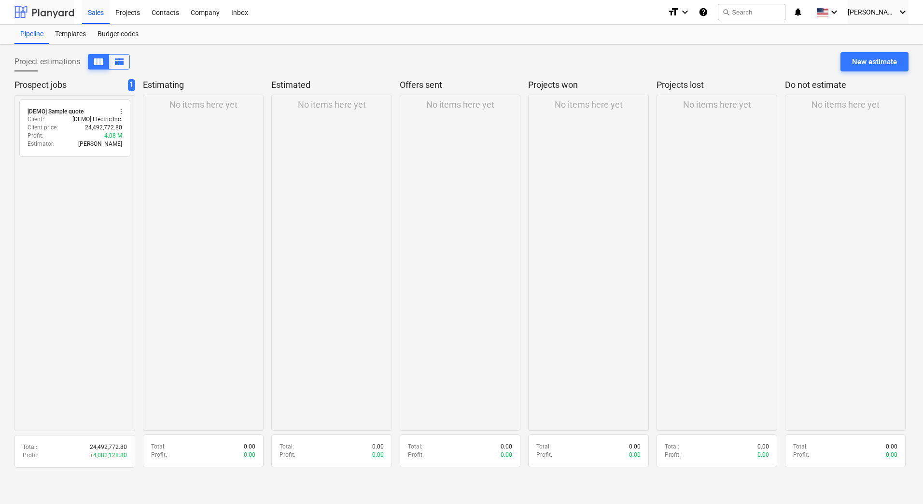
click at [54, 17] on div at bounding box center [44, 12] width 60 height 24
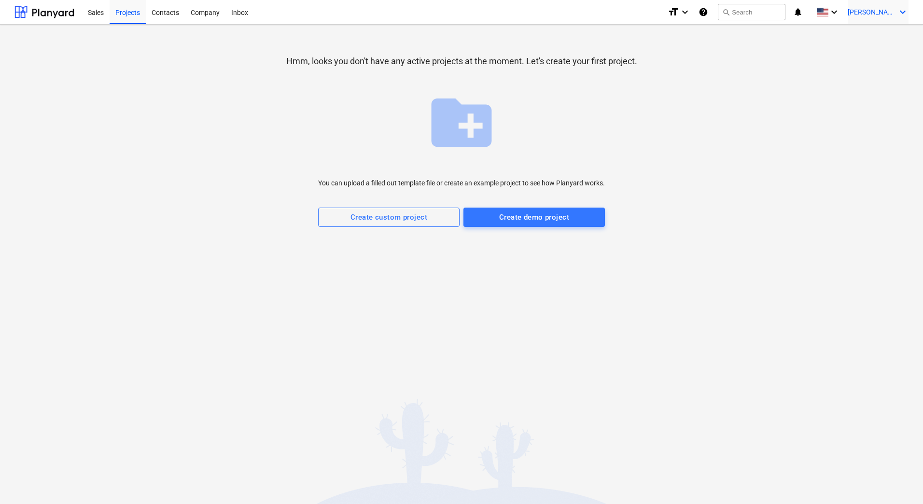
click at [902, 15] on icon "keyboard_arrow_down" at bounding box center [903, 12] width 12 height 12
click at [903, 9] on div at bounding box center [461, 252] width 923 height 504
click at [840, 12] on icon "keyboard_arrow_down" at bounding box center [835, 12] width 12 height 12
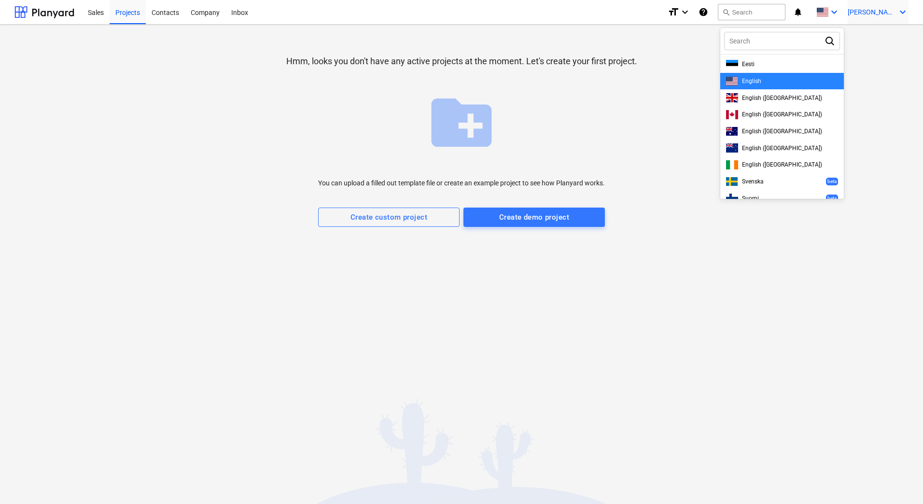
click at [901, 13] on icon "keyboard_arrow_down" at bounding box center [903, 12] width 12 height 12
click at [874, 38] on div "Settings" at bounding box center [880, 37] width 58 height 15
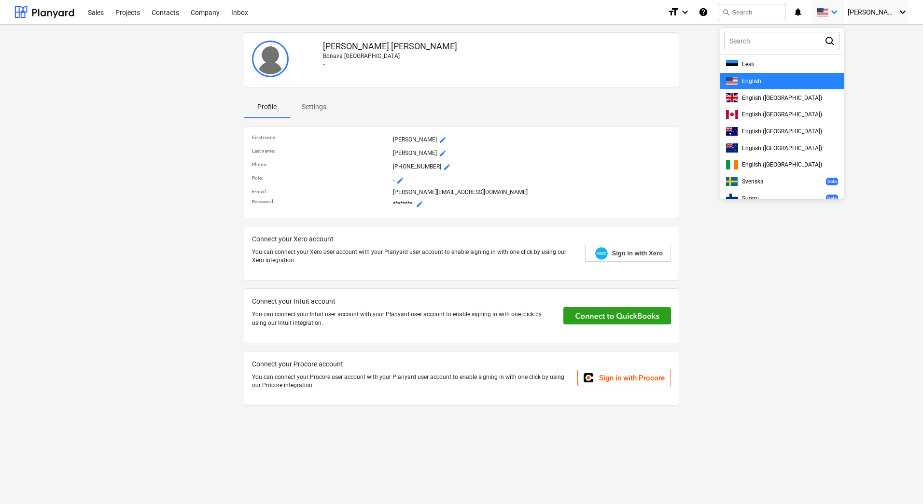
click at [318, 103] on div at bounding box center [461, 252] width 923 height 504
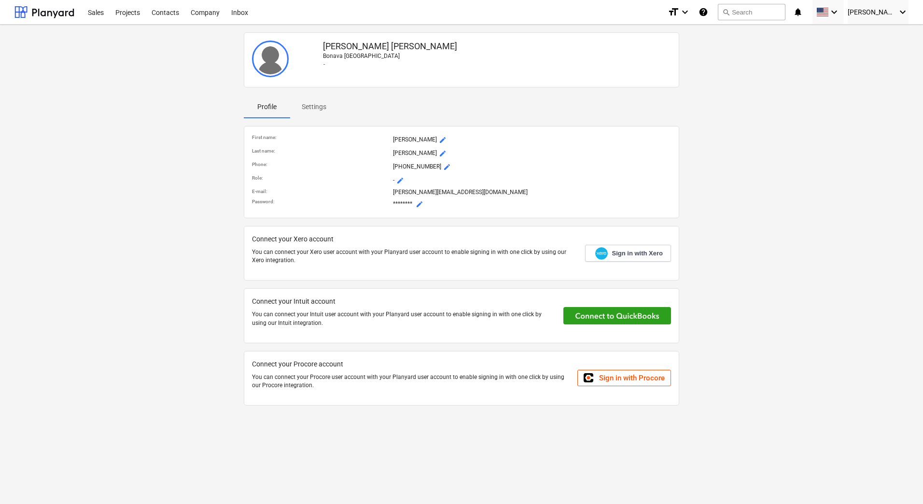
click at [317, 110] on p "Settings" at bounding box center [314, 107] width 25 height 10
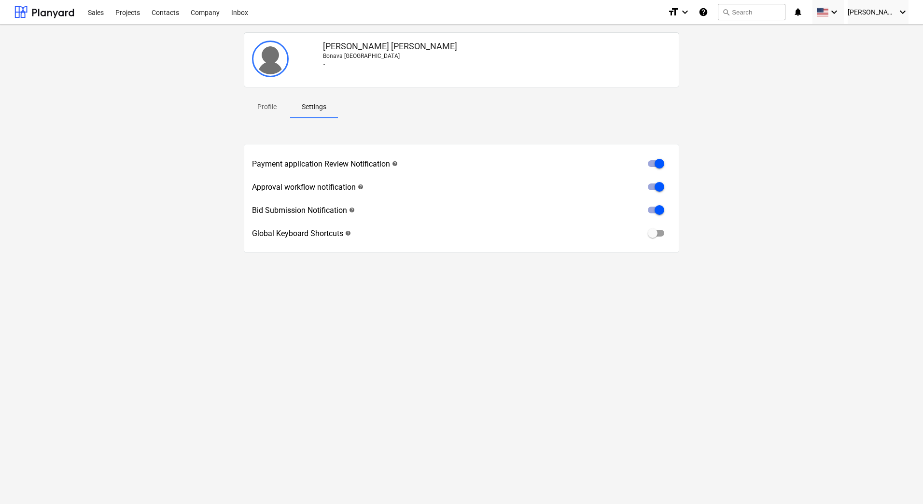
click at [272, 107] on p "Profile" at bounding box center [266, 107] width 23 height 10
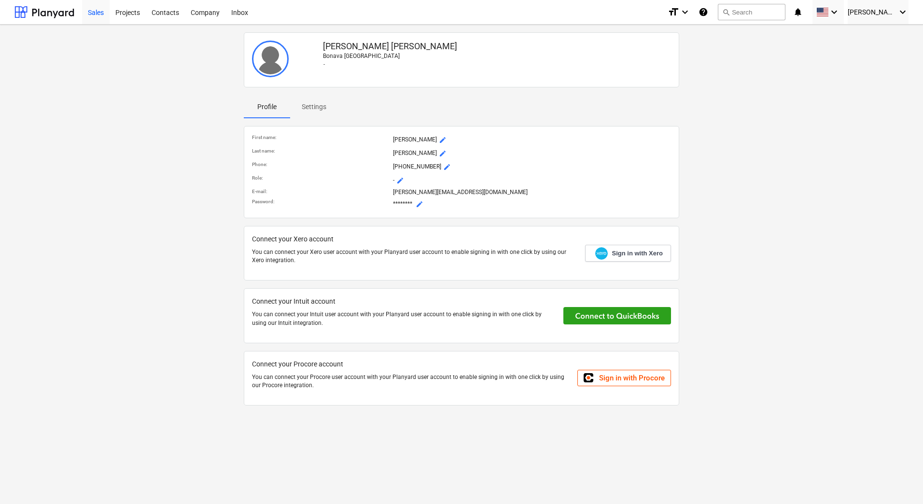
click at [95, 11] on div "Sales" at bounding box center [96, 12] width 28 height 25
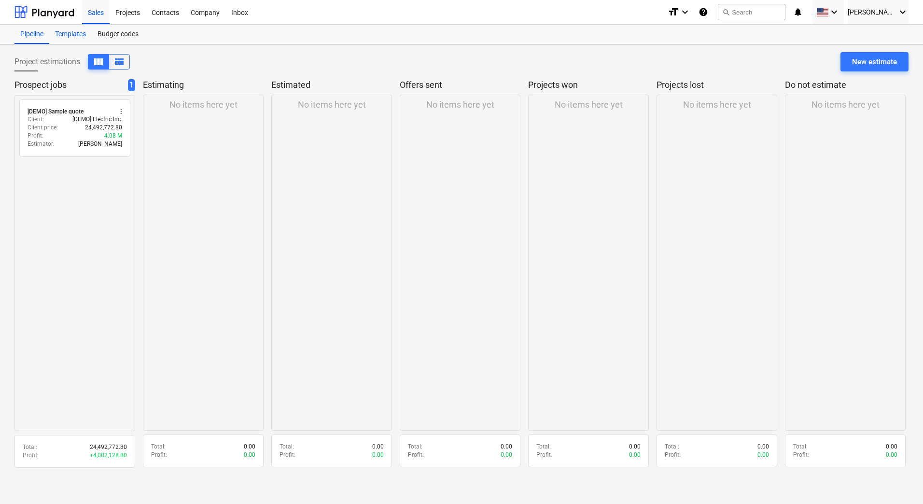
click at [76, 33] on div "Templates" at bounding box center [70, 34] width 42 height 19
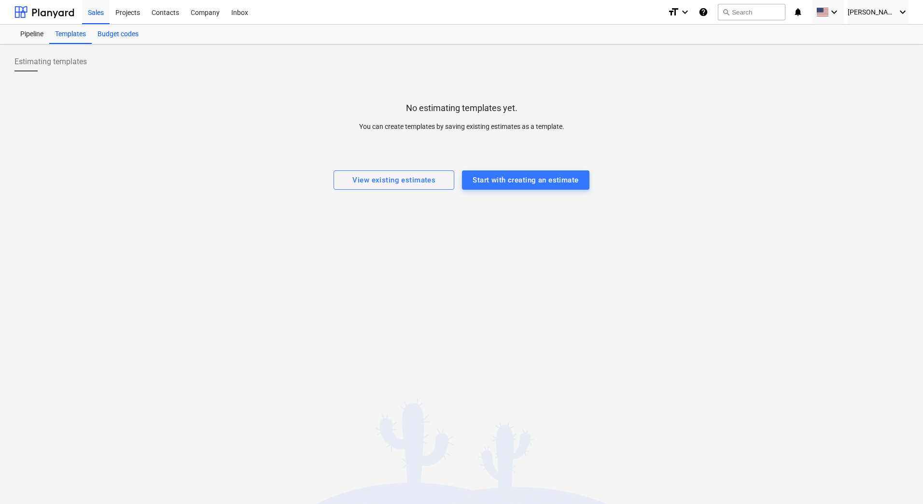
click at [111, 36] on div "Budget codes" at bounding box center [118, 34] width 53 height 19
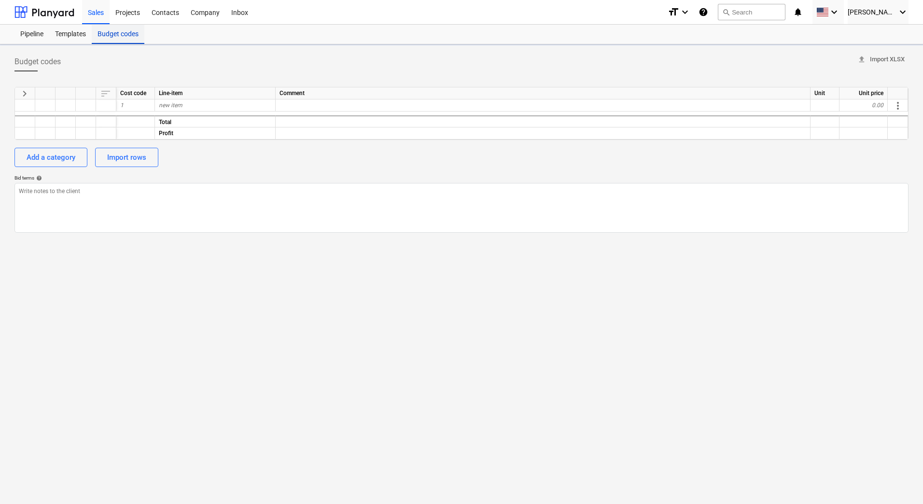
type textarea "x"
click at [708, 10] on icon "help" at bounding box center [704, 12] width 10 height 12
click at [203, 12] on div "Company" at bounding box center [205, 12] width 41 height 25
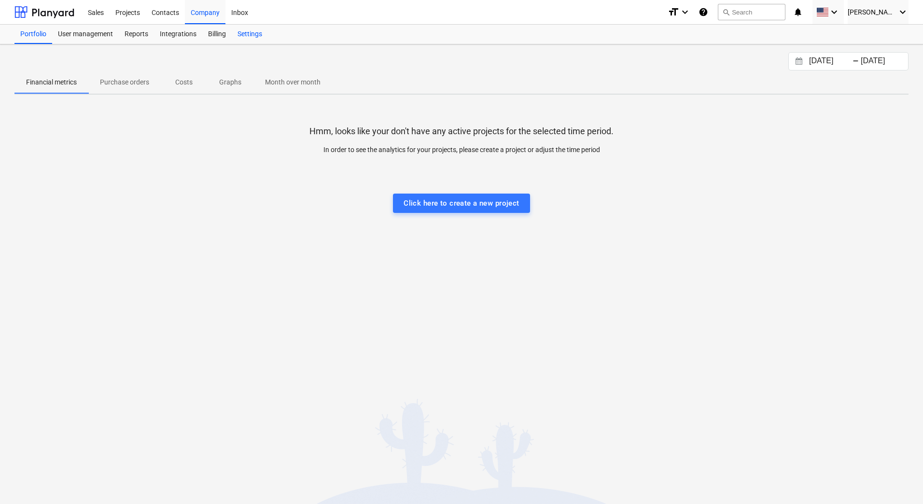
click at [250, 35] on div "Settings" at bounding box center [250, 34] width 36 height 19
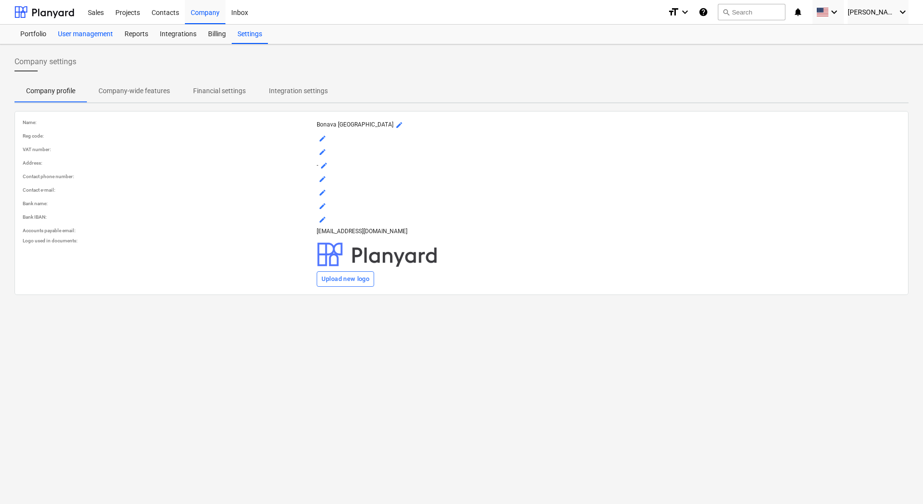
click at [86, 34] on div "User management" at bounding box center [85, 34] width 67 height 19
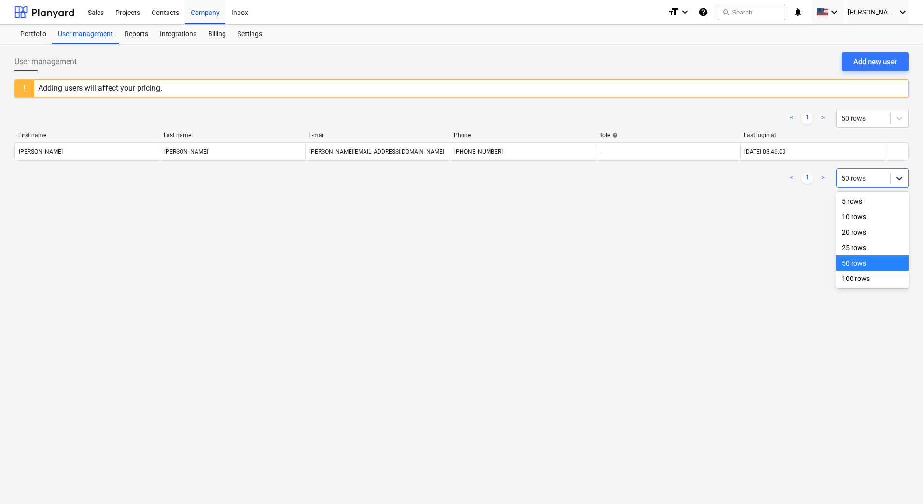
click at [903, 179] on icon at bounding box center [900, 178] width 10 height 10
click at [250, 32] on div "Settings" at bounding box center [250, 34] width 36 height 19
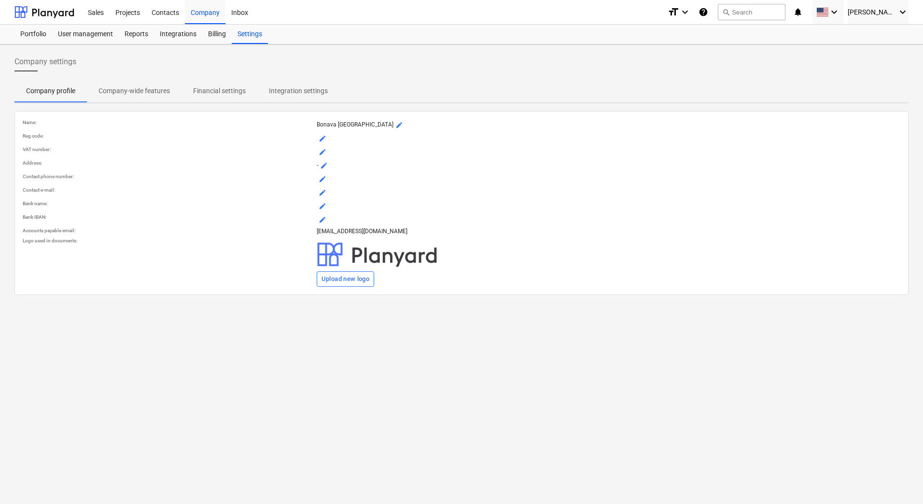
click at [155, 93] on p "Company-wide features" at bounding box center [134, 91] width 71 height 10
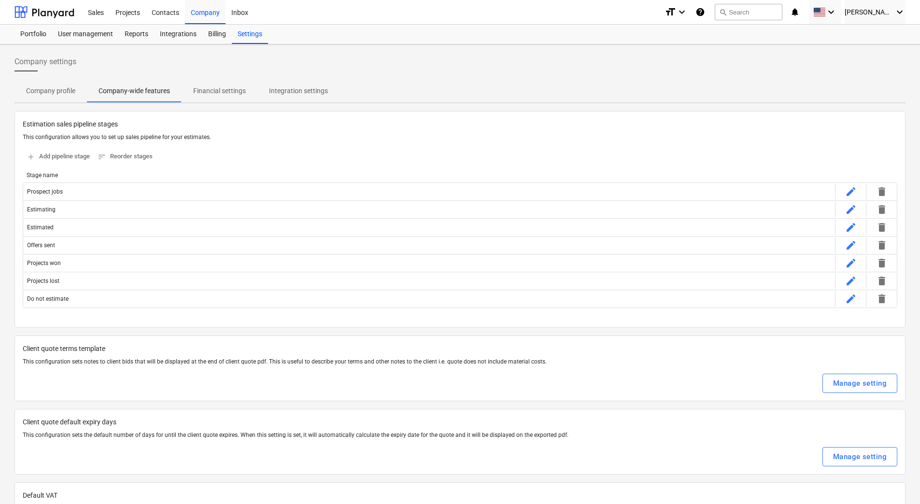
click at [54, 92] on p "Company profile" at bounding box center [50, 91] width 49 height 10
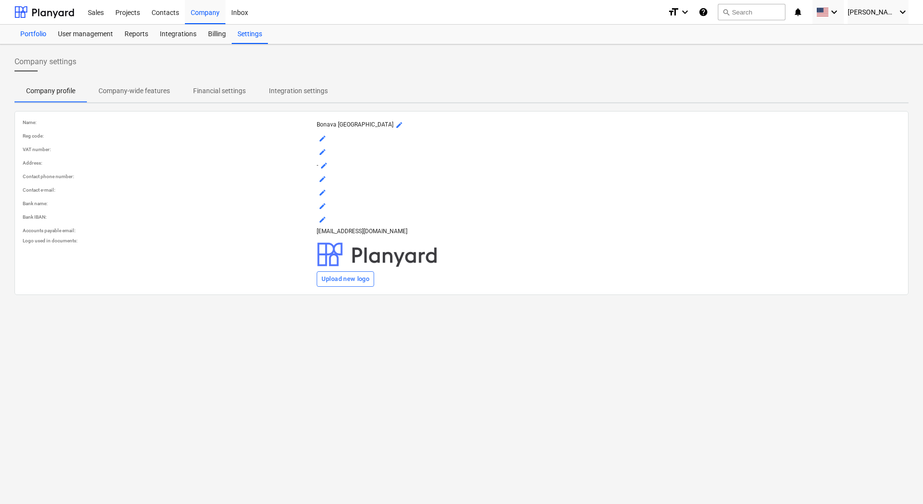
click at [34, 34] on div "Portfolio" at bounding box center [33, 34] width 38 height 19
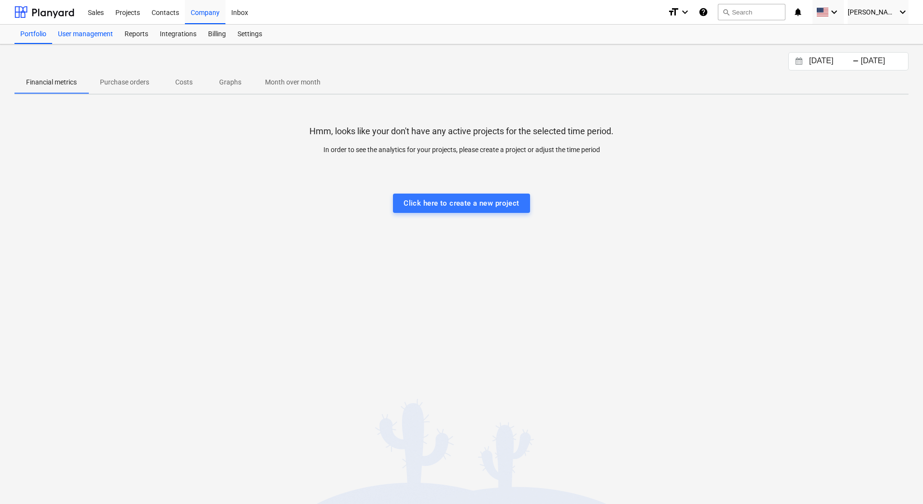
click at [85, 35] on div "User management" at bounding box center [85, 34] width 67 height 19
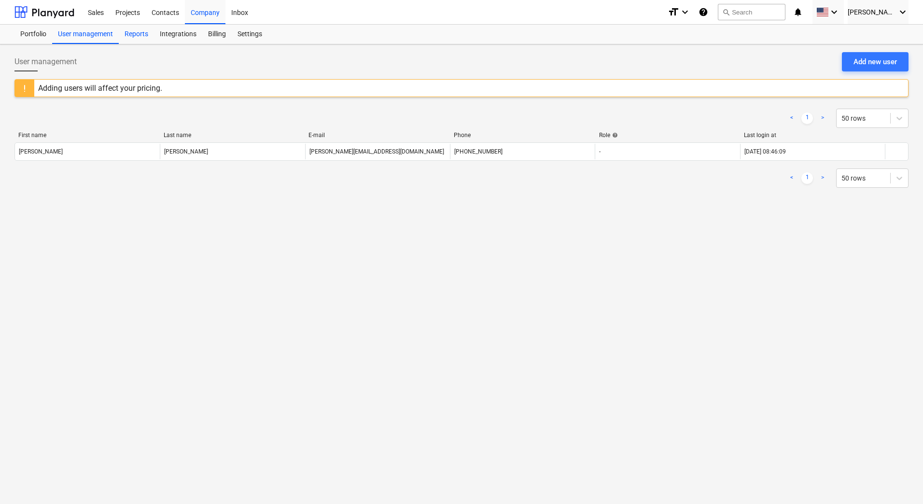
click at [130, 35] on div "Reports" at bounding box center [136, 34] width 35 height 19
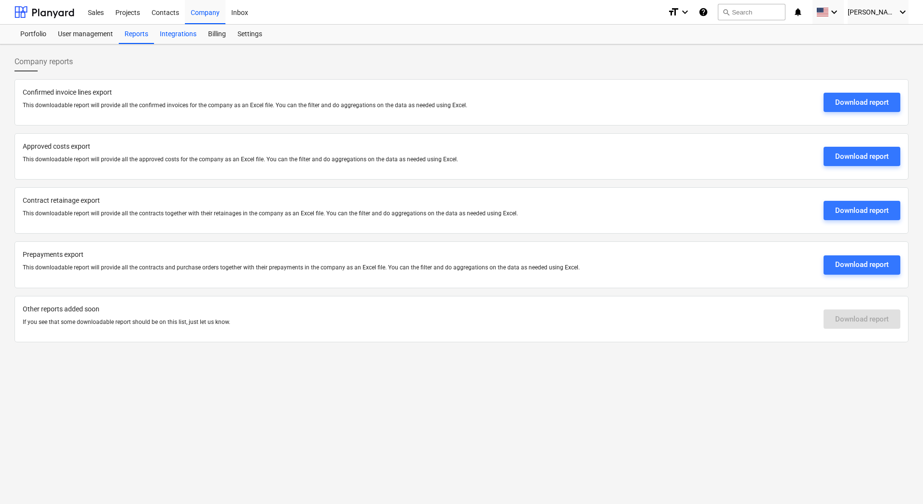
click at [174, 35] on div "Integrations" at bounding box center [178, 34] width 48 height 19
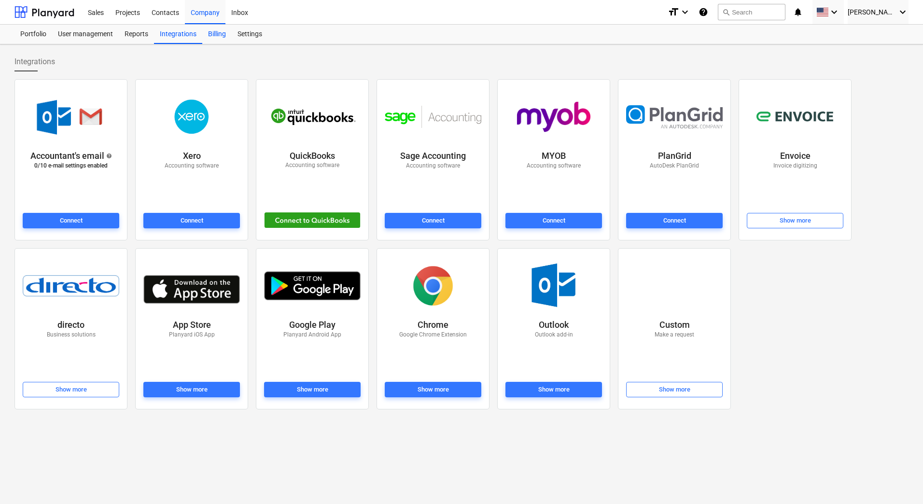
click at [217, 35] on div "Billing" at bounding box center [216, 34] width 29 height 19
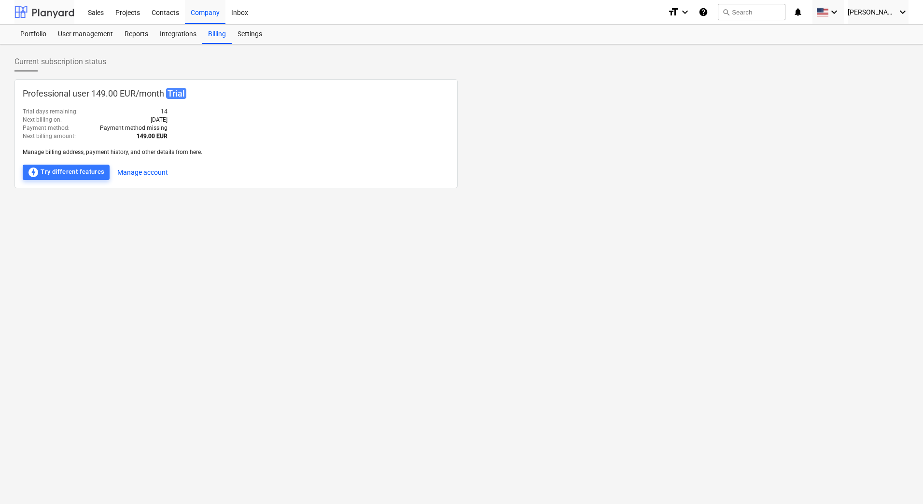
click at [45, 13] on div at bounding box center [44, 12] width 60 height 24
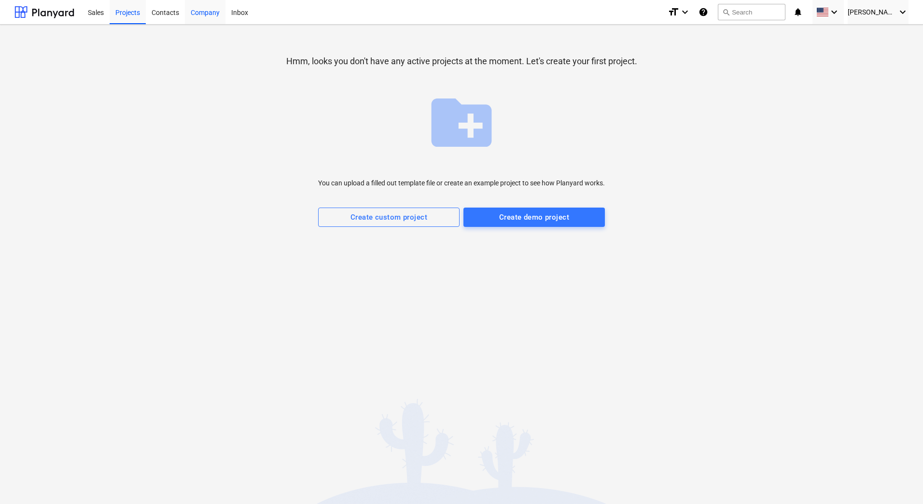
click at [198, 13] on div "Company" at bounding box center [205, 12] width 41 height 25
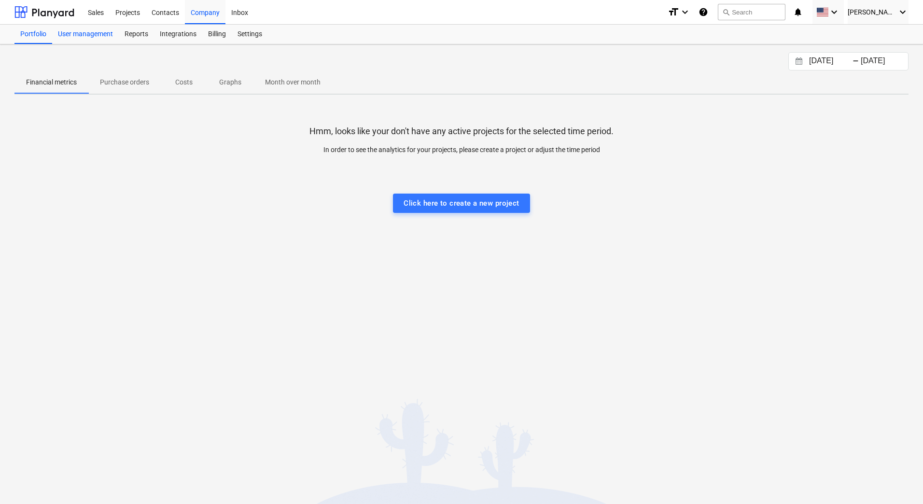
click at [88, 33] on div "User management" at bounding box center [85, 34] width 67 height 19
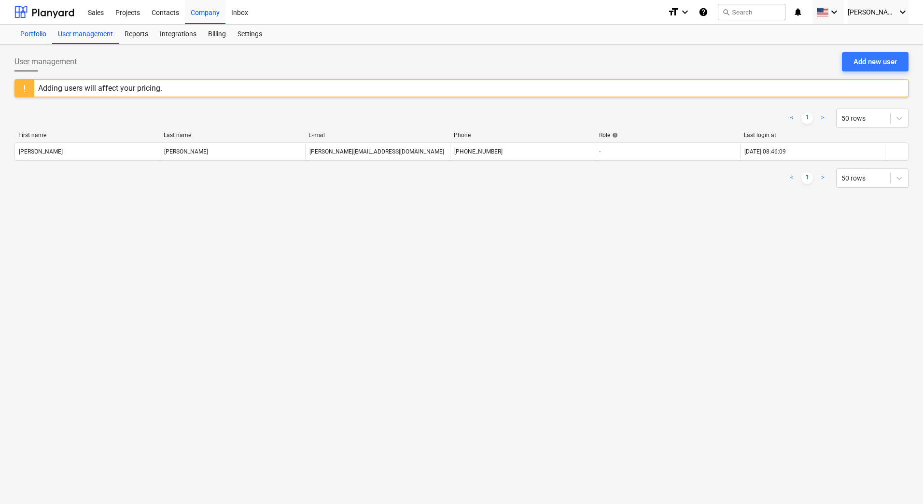
click at [37, 36] on div "Portfolio" at bounding box center [33, 34] width 38 height 19
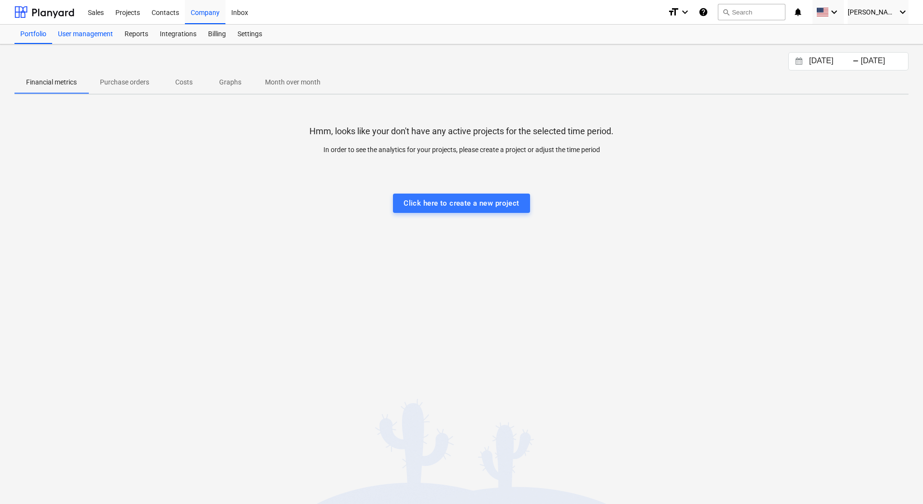
click at [87, 29] on div "User management" at bounding box center [85, 34] width 67 height 19
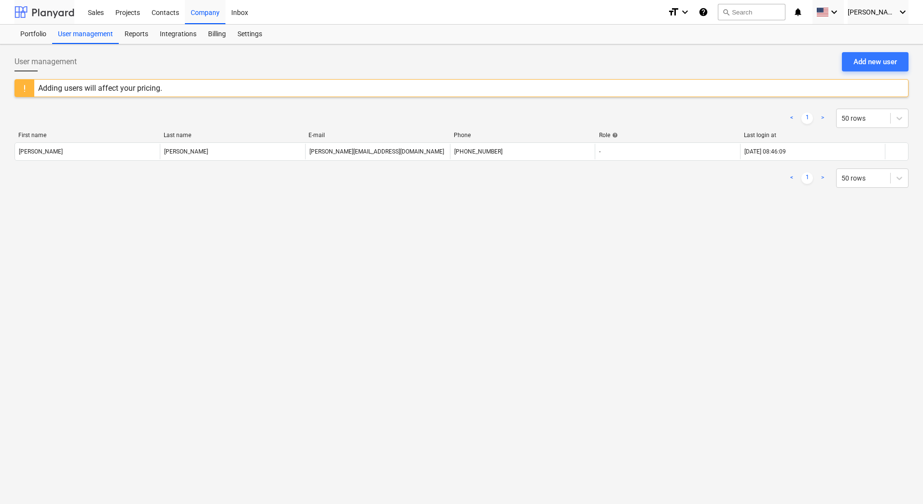
click at [59, 10] on div at bounding box center [44, 12] width 60 height 24
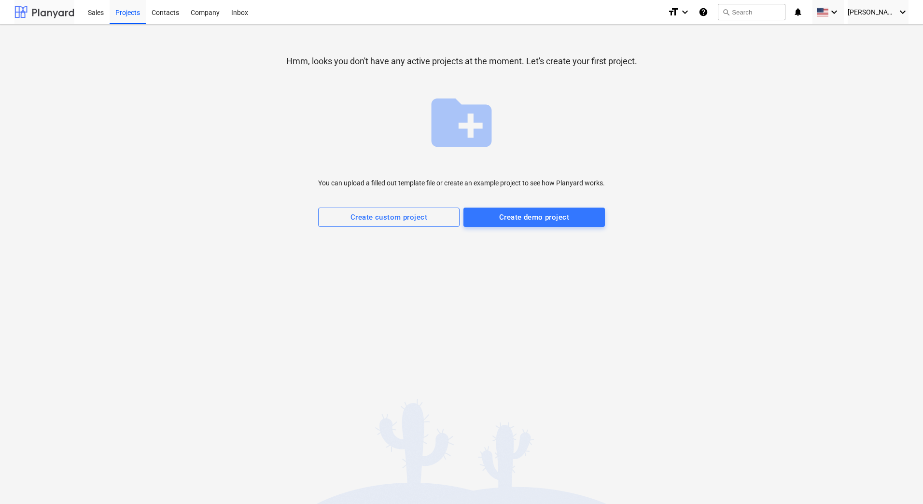
click at [62, 14] on div at bounding box center [44, 12] width 60 height 24
click at [168, 11] on div "Contacts" at bounding box center [165, 12] width 39 height 25
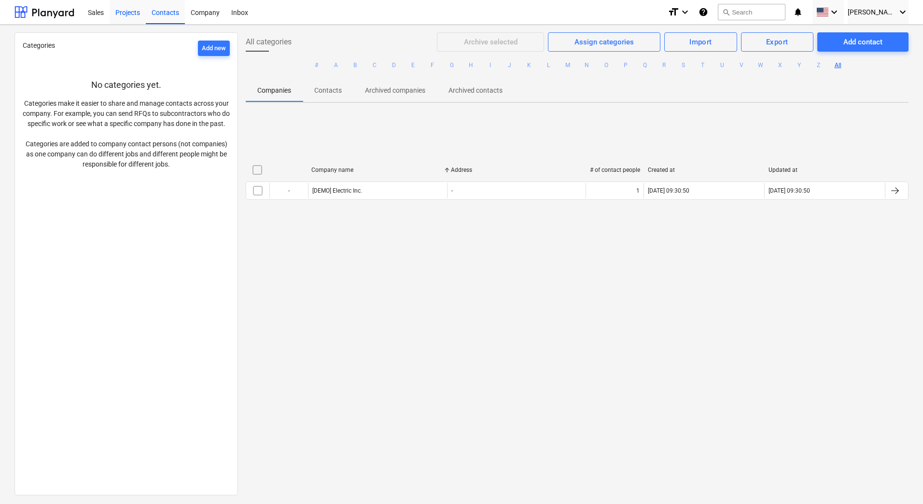
click at [129, 16] on div "Projects" at bounding box center [128, 12] width 36 height 25
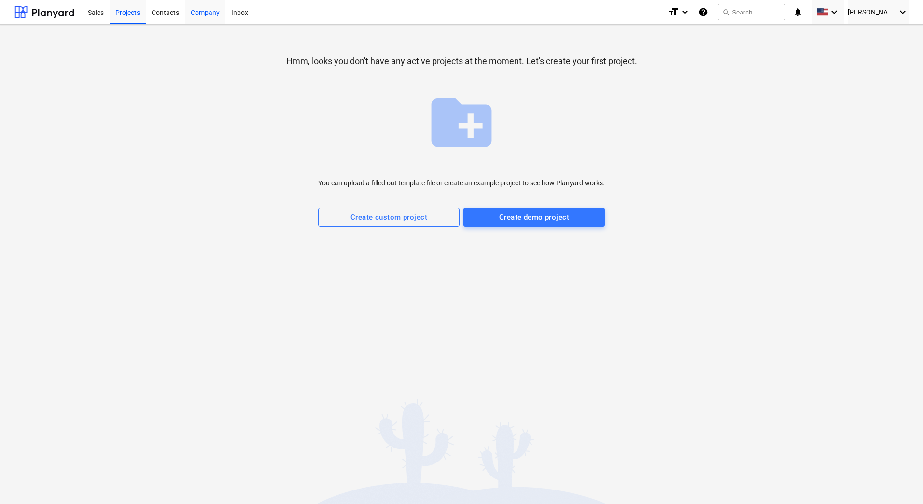
click at [202, 18] on div "Company" at bounding box center [205, 12] width 41 height 25
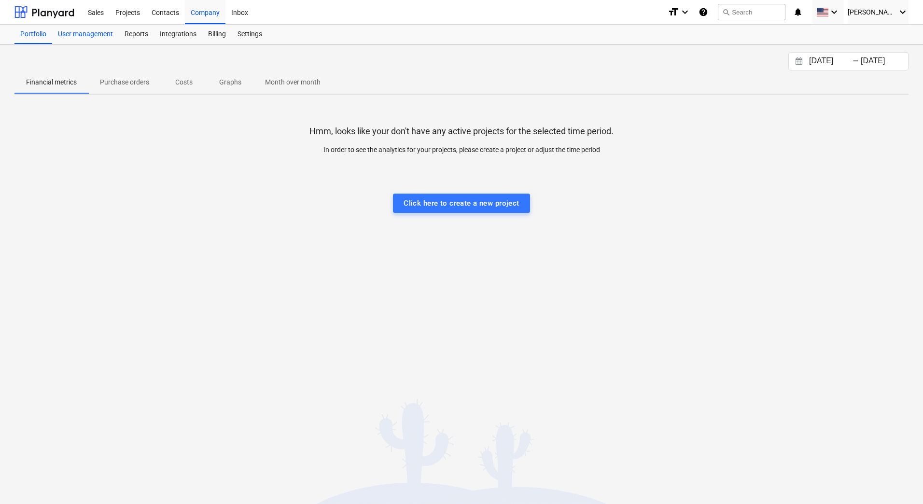
click at [94, 37] on div "User management" at bounding box center [85, 34] width 67 height 19
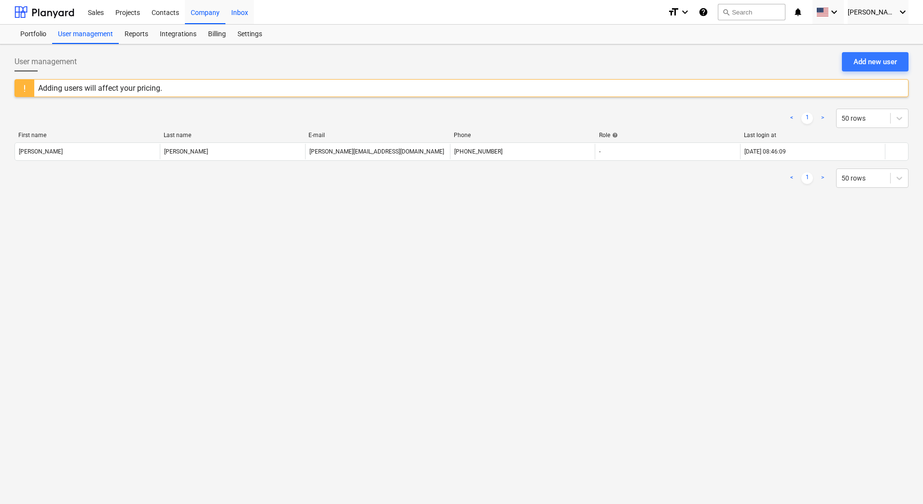
click at [240, 12] on div "Inbox" at bounding box center [240, 12] width 28 height 25
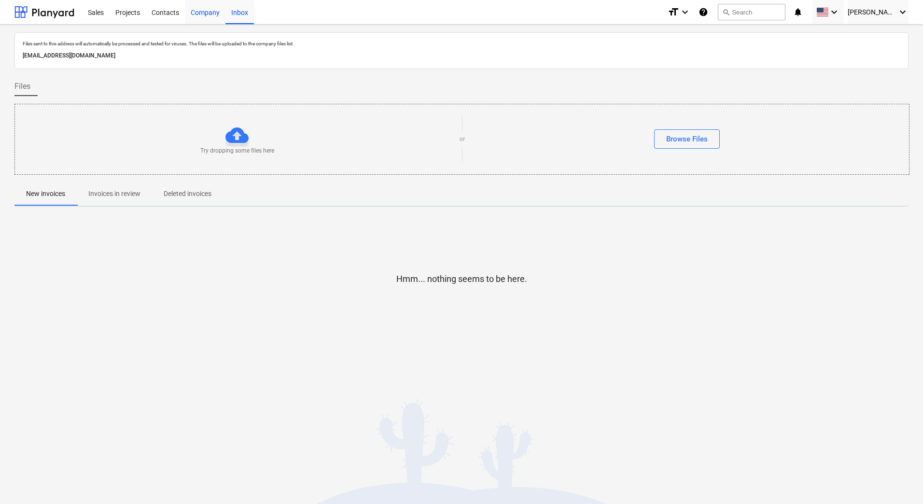
click at [209, 10] on div "Company" at bounding box center [205, 12] width 41 height 25
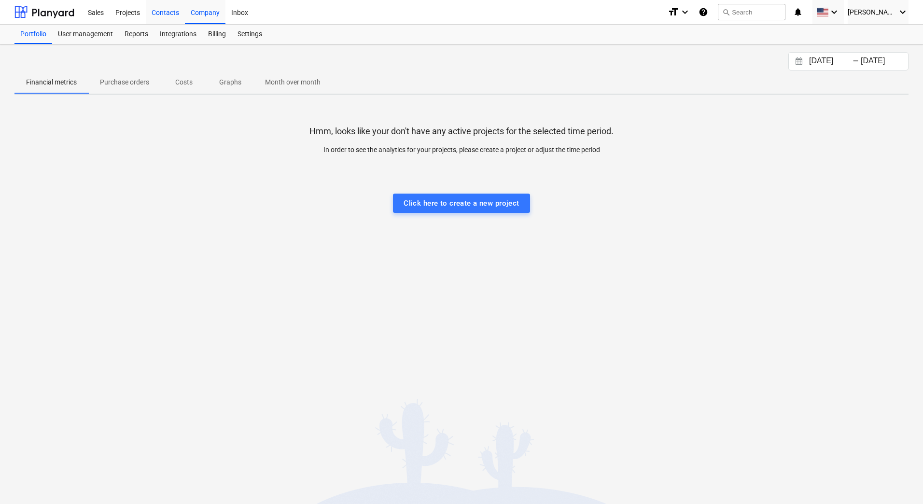
click at [162, 12] on div "Contacts" at bounding box center [165, 12] width 39 height 25
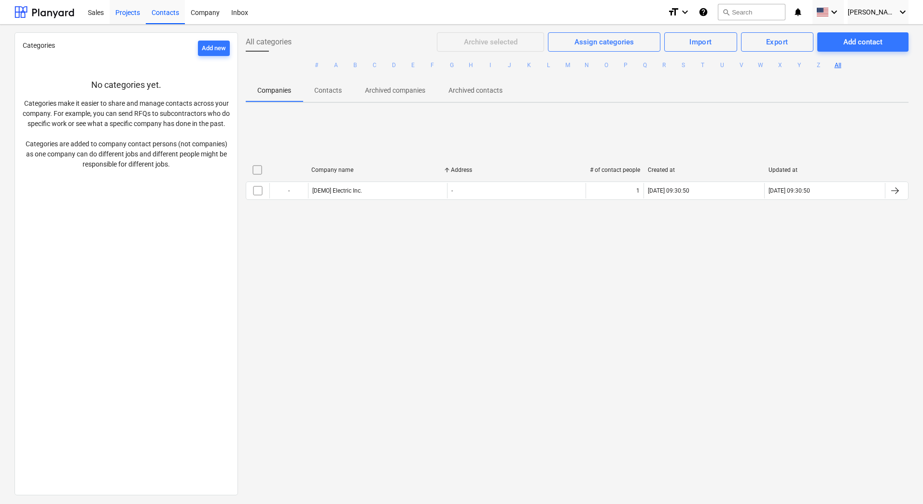
click at [127, 11] on div "Projects" at bounding box center [128, 12] width 36 height 25
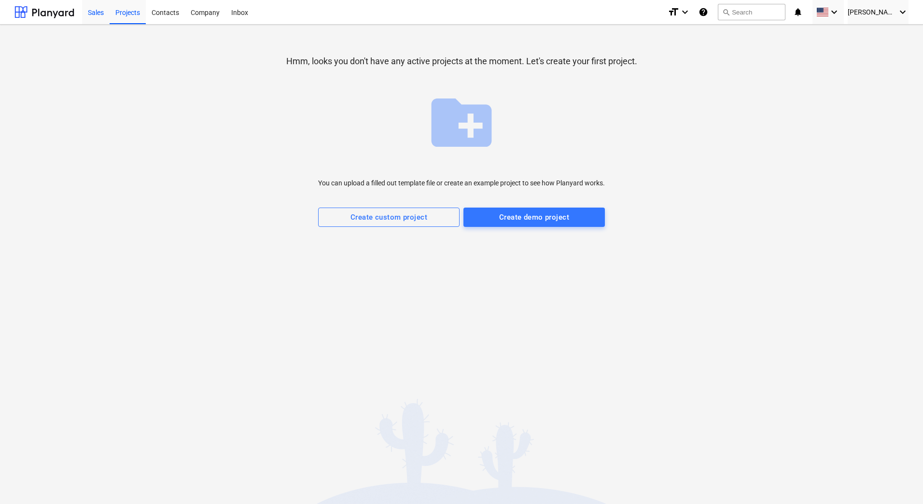
click at [93, 12] on div "Sales" at bounding box center [96, 12] width 28 height 25
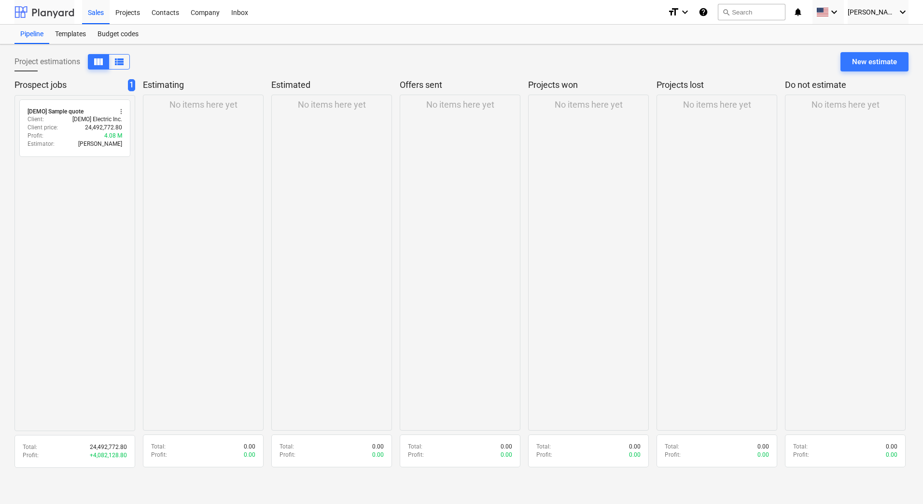
click at [58, 15] on div at bounding box center [44, 12] width 60 height 24
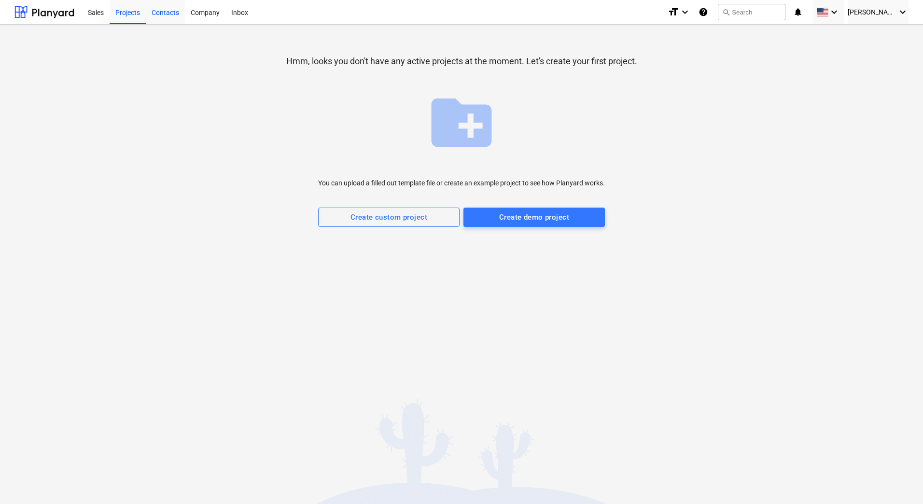
click at [168, 12] on div "Contacts" at bounding box center [165, 12] width 39 height 25
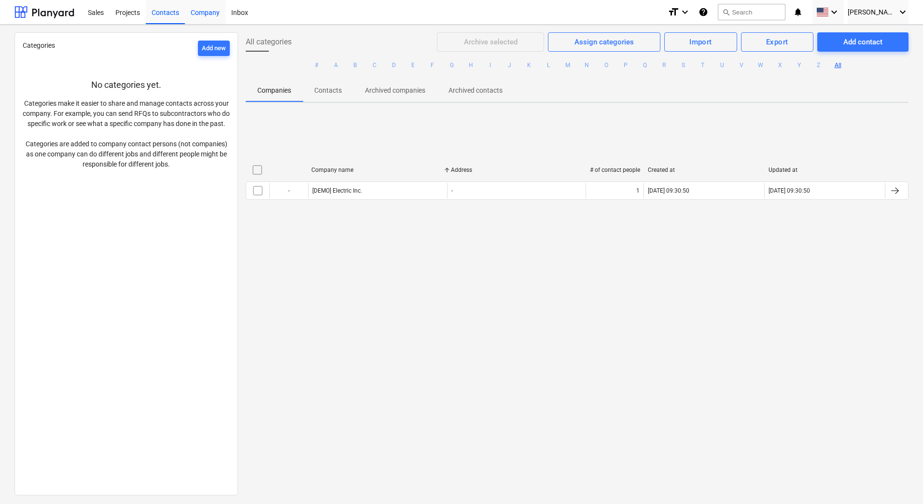
click at [202, 12] on div "Company" at bounding box center [205, 12] width 41 height 25
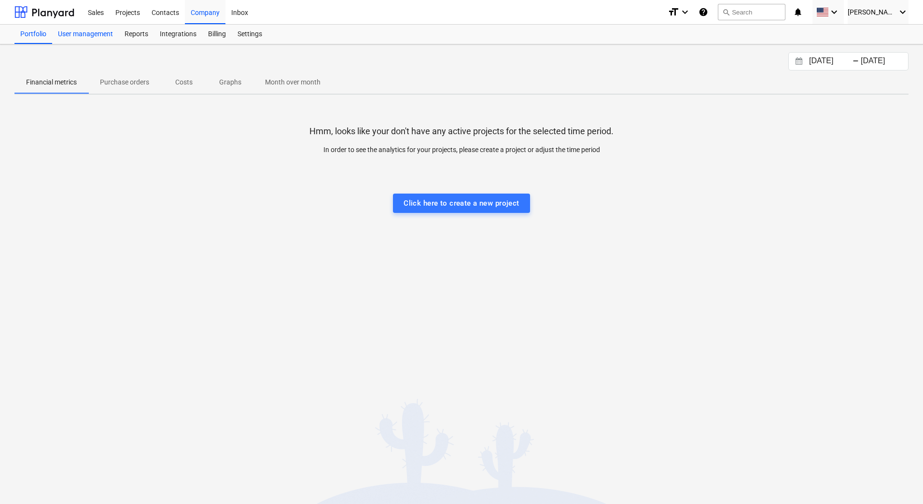
click at [95, 39] on div "User management" at bounding box center [85, 34] width 67 height 19
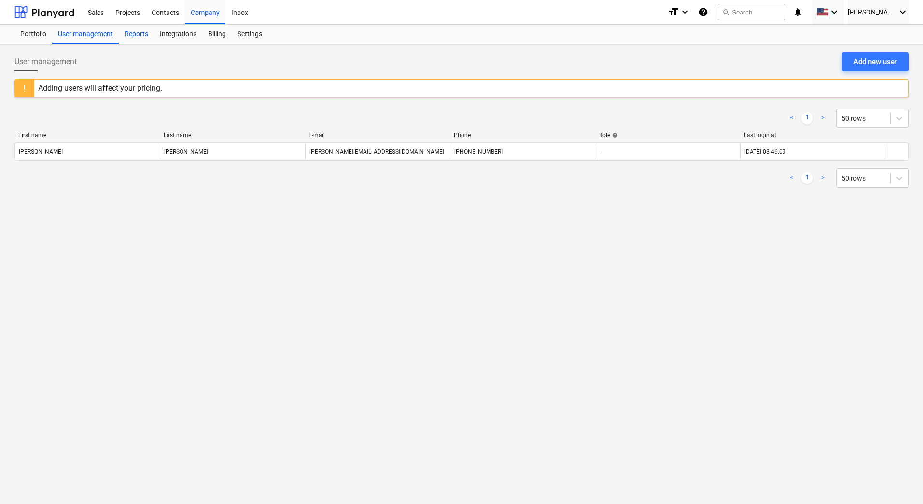
click at [132, 32] on div "Reports" at bounding box center [136, 34] width 35 height 19
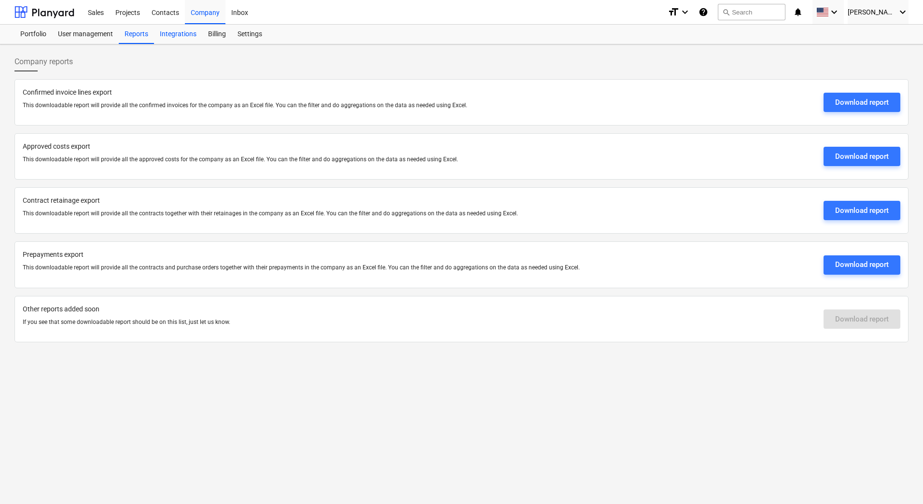
click at [175, 33] on div "Integrations" at bounding box center [178, 34] width 48 height 19
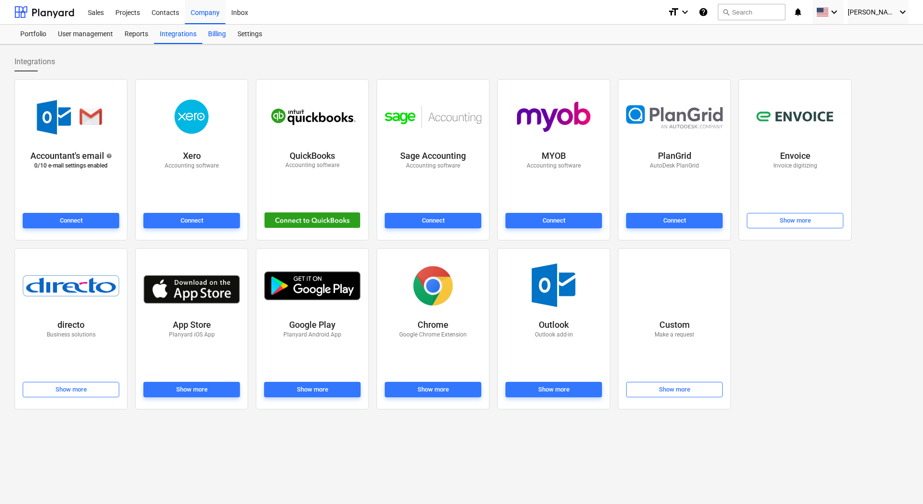
click at [216, 37] on div "Billing" at bounding box center [216, 34] width 29 height 19
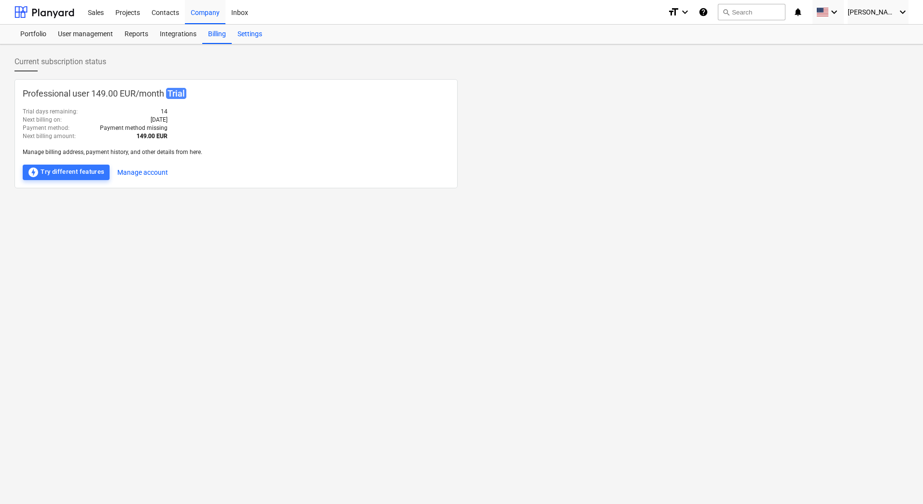
drag, startPoint x: 249, startPoint y: 35, endPoint x: 239, endPoint y: 35, distance: 10.1
click at [247, 35] on div "Settings" at bounding box center [250, 34] width 36 height 19
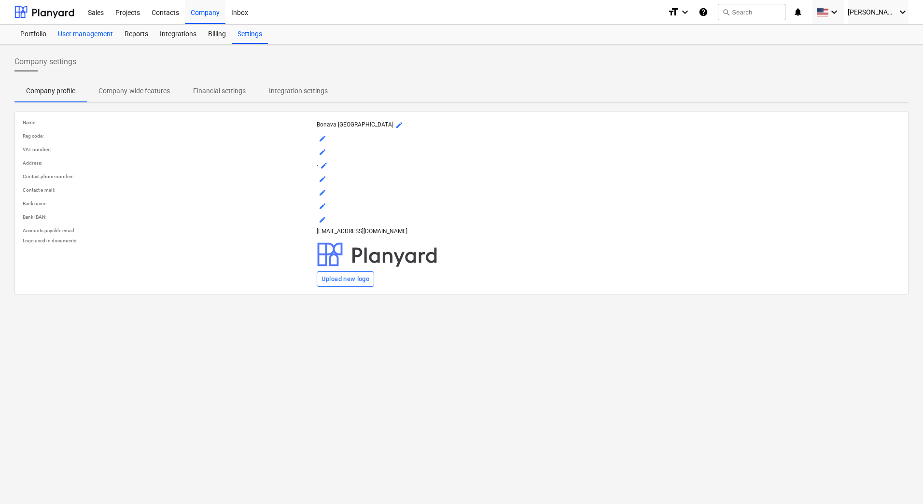
drag, startPoint x: 79, startPoint y: 38, endPoint x: 83, endPoint y: 42, distance: 5.8
click at [79, 38] on div "User management" at bounding box center [85, 34] width 67 height 19
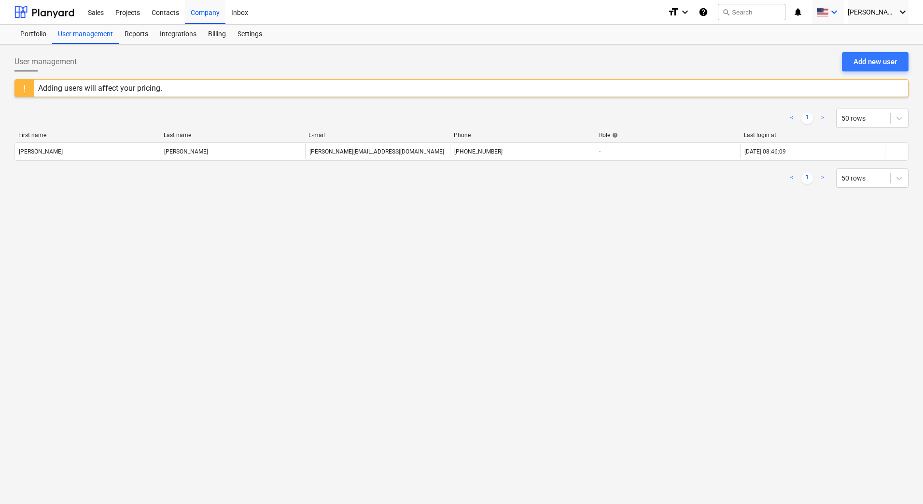
click at [829, 13] on span at bounding box center [823, 12] width 12 height 9
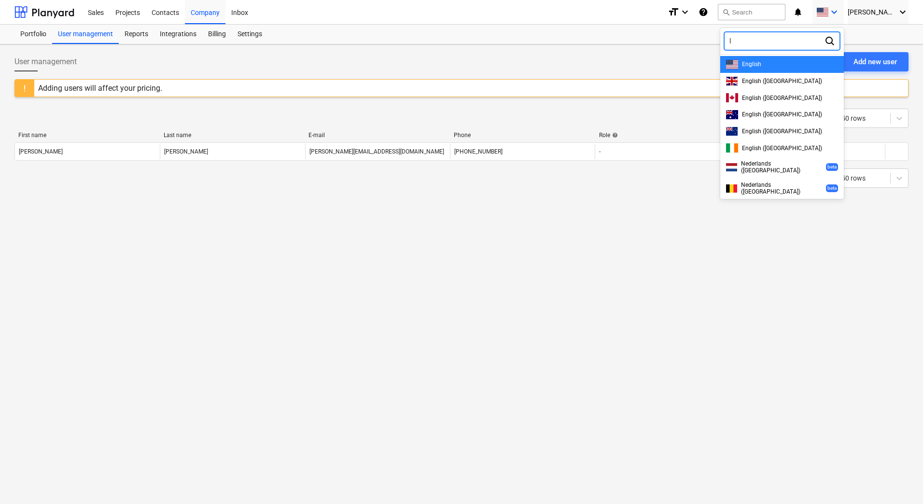
type input "la"
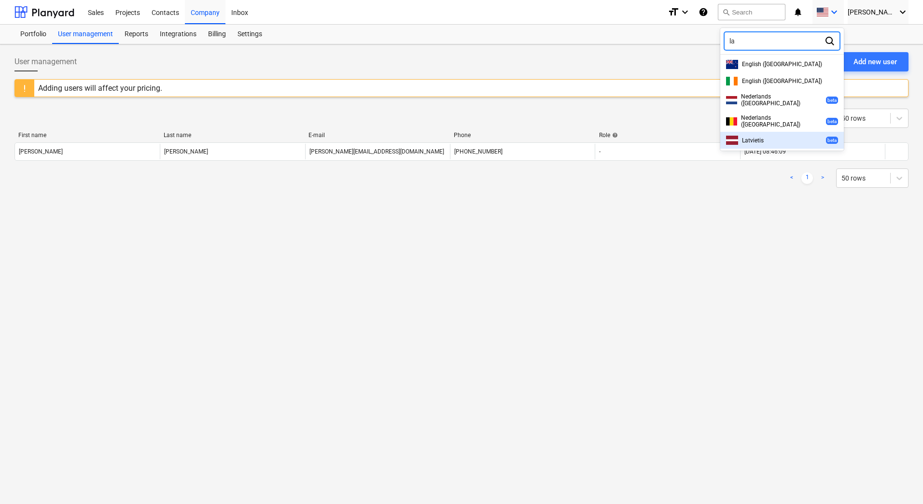
click at [764, 137] on span "Latvietis" at bounding box center [753, 140] width 22 height 7
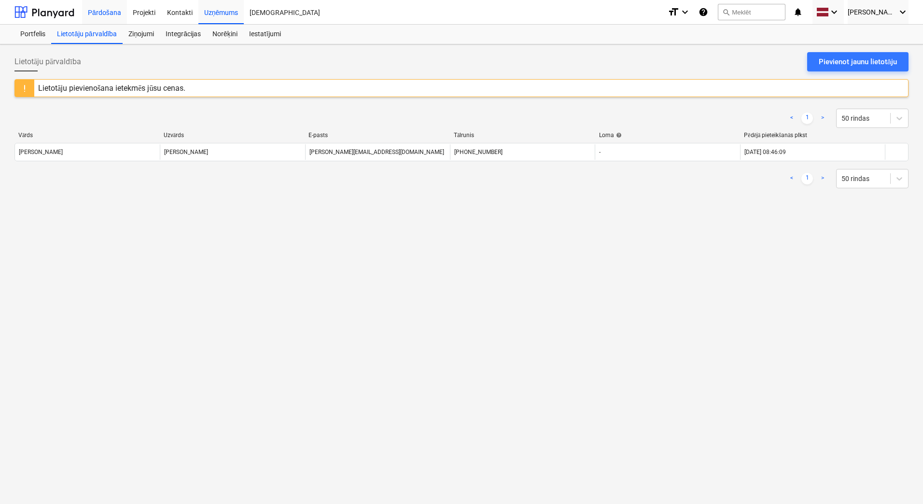
click at [119, 13] on div "Pārdošana" at bounding box center [104, 12] width 45 height 25
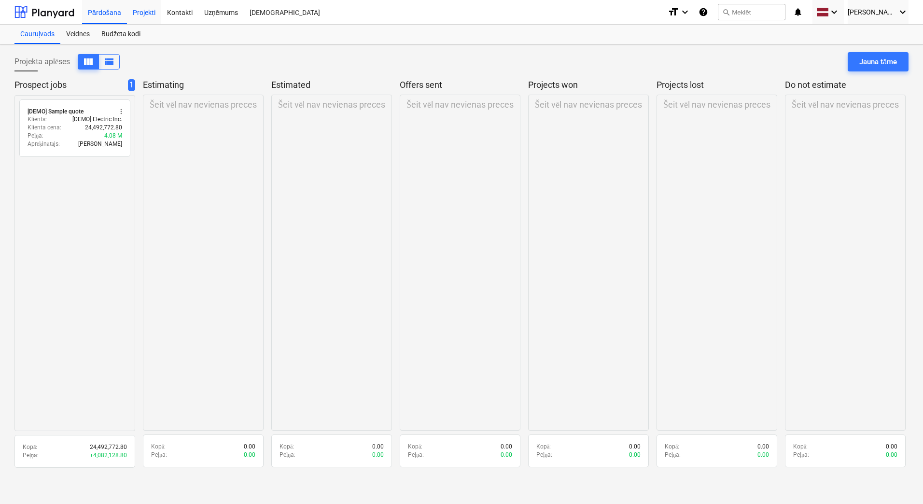
click at [153, 13] on div "Projekti" at bounding box center [144, 12] width 34 height 25
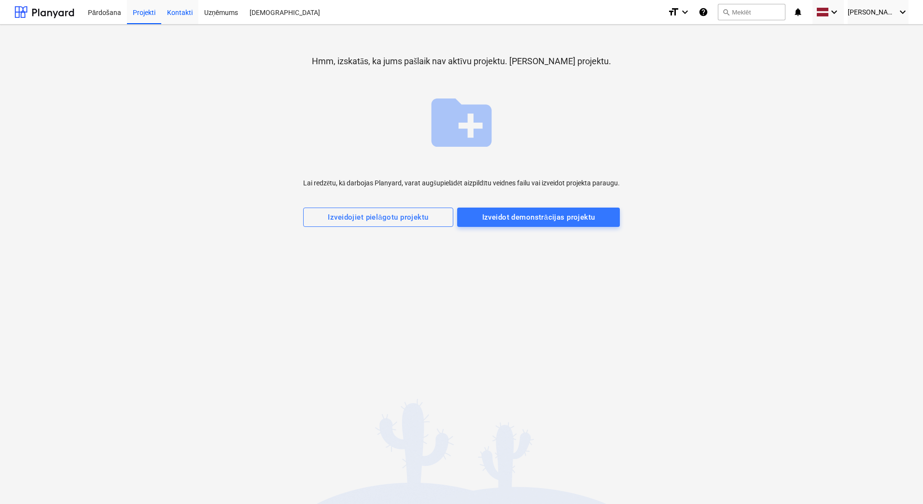
click at [189, 15] on div "Kontakti" at bounding box center [179, 12] width 37 height 25
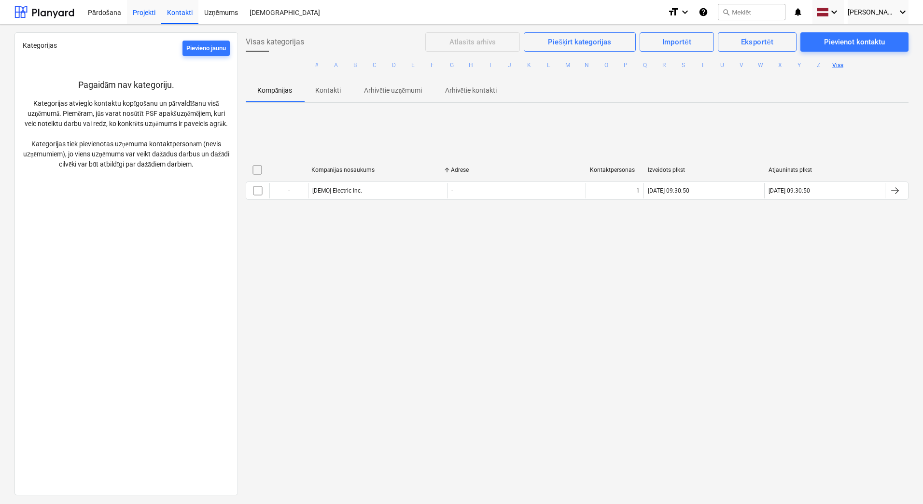
click at [147, 13] on div "Projekti" at bounding box center [144, 12] width 34 height 25
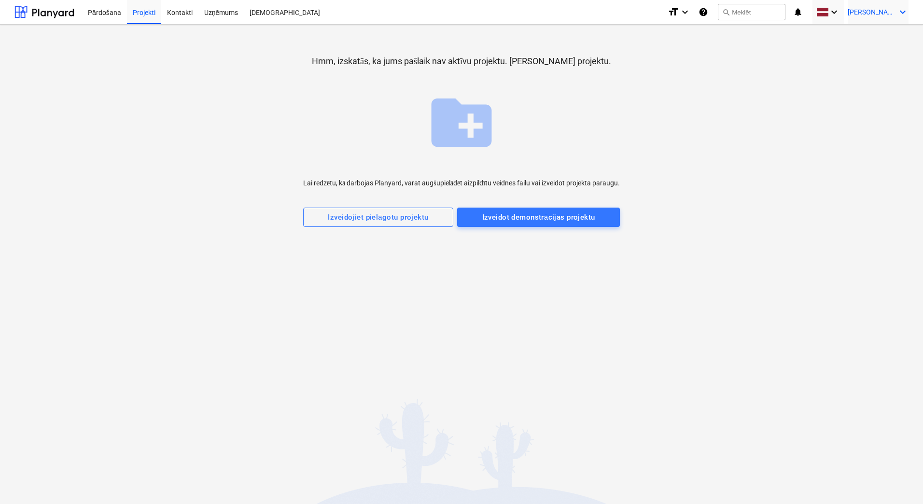
click at [879, 12] on span "[PERSON_NAME]" at bounding box center [872, 12] width 48 height 8
click at [61, 12] on div at bounding box center [461, 252] width 923 height 504
click at [184, 16] on div "Kontakti" at bounding box center [179, 12] width 37 height 25
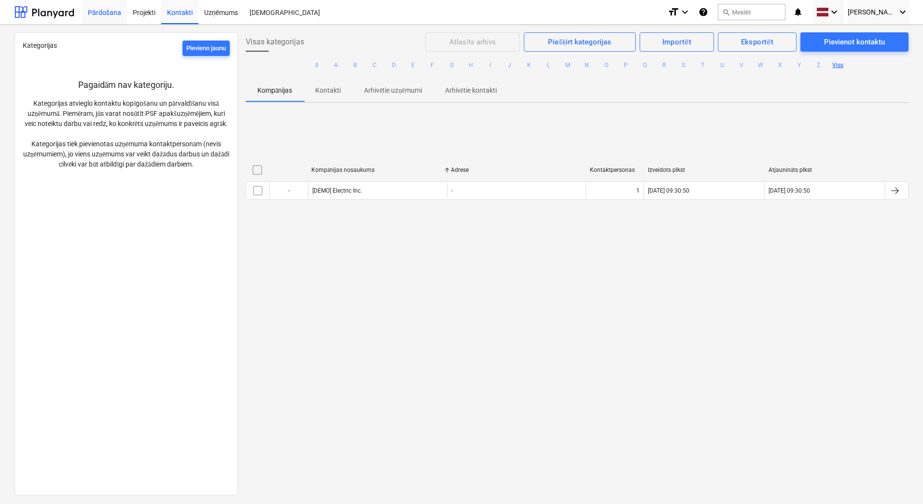
click at [105, 16] on div "Pārdošana" at bounding box center [104, 12] width 45 height 25
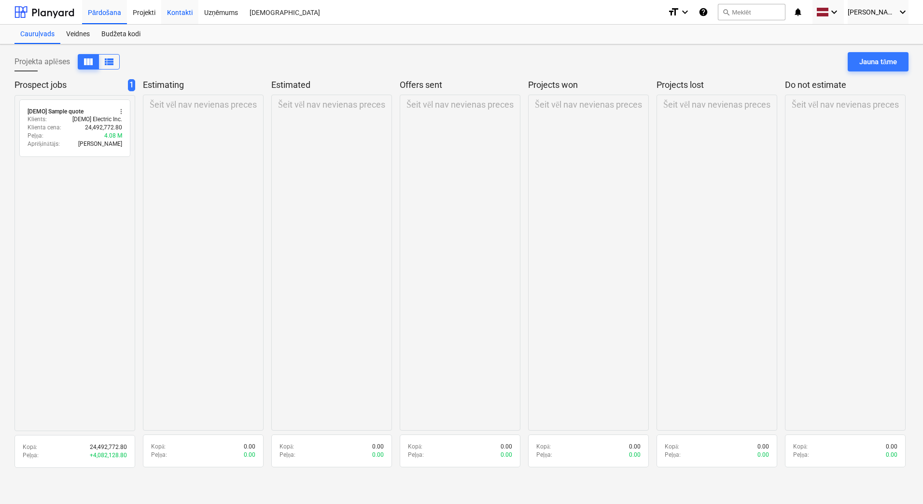
click at [181, 16] on div "Kontakti" at bounding box center [179, 12] width 37 height 25
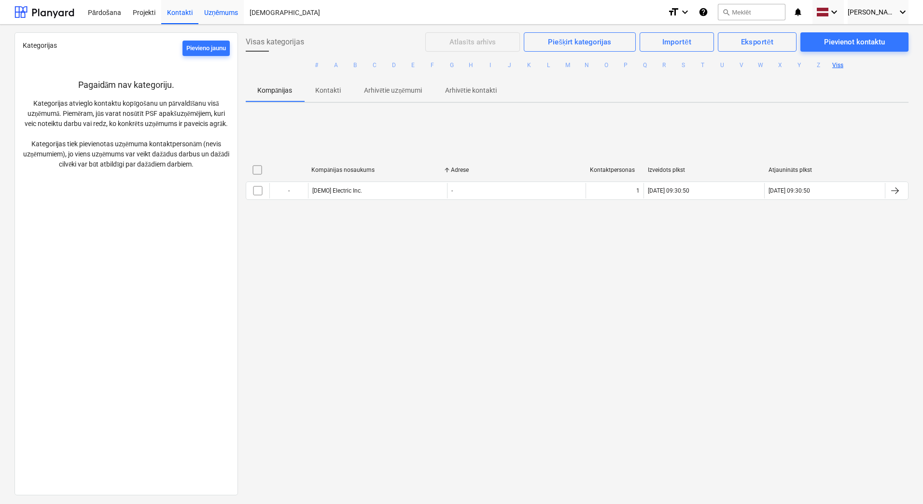
click at [217, 17] on div "Uzņēmums" at bounding box center [221, 12] width 46 height 25
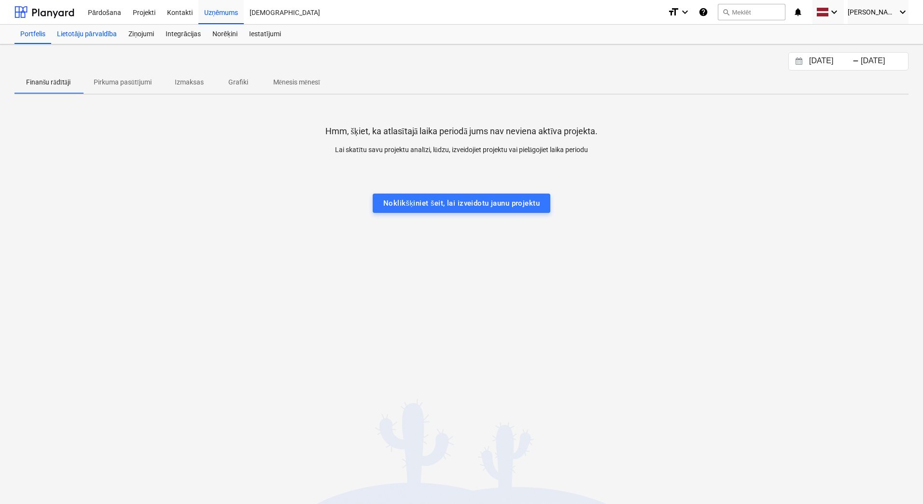
drag, startPoint x: 92, startPoint y: 32, endPoint x: 92, endPoint y: 41, distance: 8.7
click at [93, 32] on div "Lietotāju pārvaldība" at bounding box center [86, 34] width 71 height 19
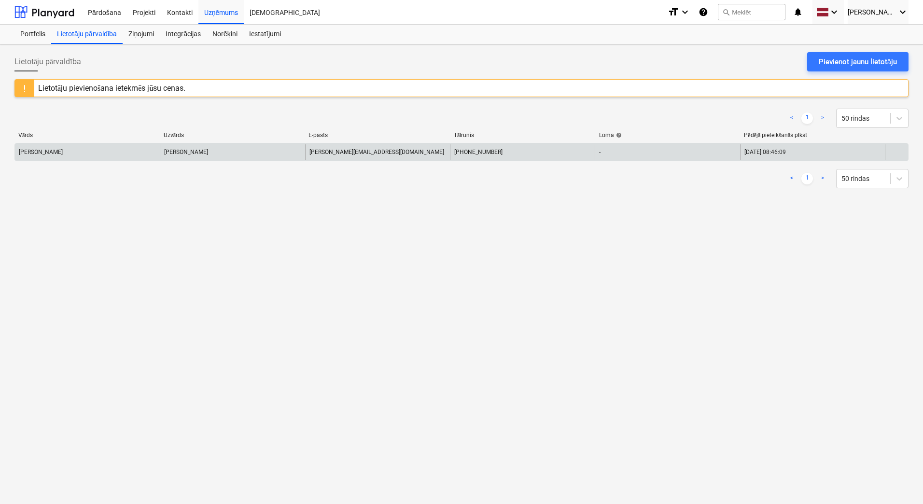
click at [288, 152] on div "[PERSON_NAME]" at bounding box center [232, 151] width 145 height 15
click at [759, 158] on div "[DATE] 08:46:09" at bounding box center [812, 151] width 145 height 15
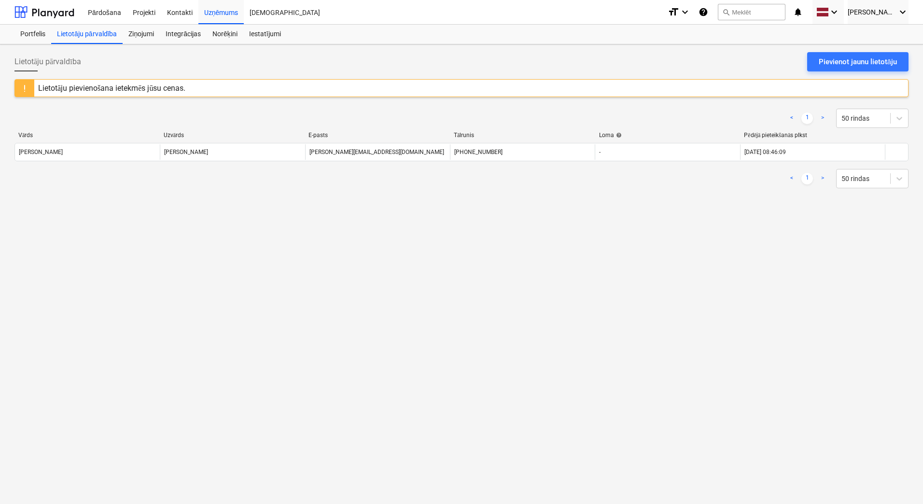
drag, startPoint x: 759, startPoint y: 158, endPoint x: 769, endPoint y: 189, distance: 32.5
click at [769, 189] on div "< 1 > 50 rindas" at bounding box center [461, 178] width 894 height 27
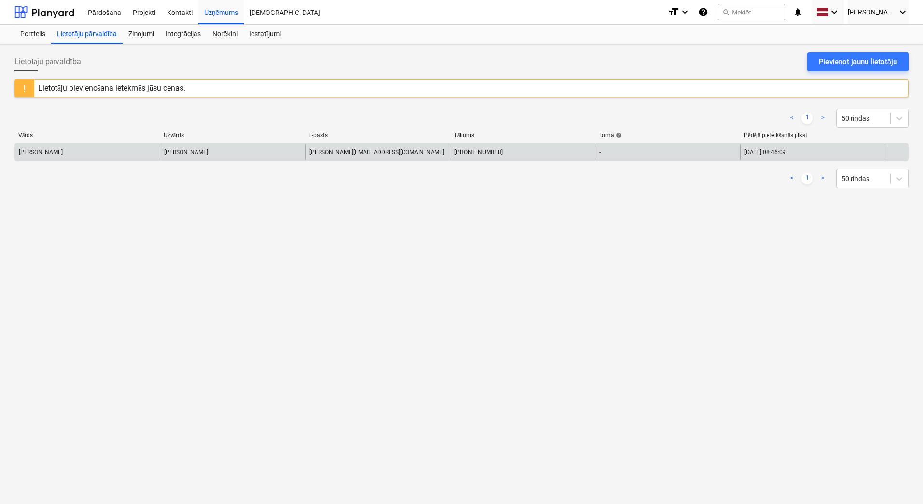
click at [897, 154] on div at bounding box center [896, 151] width 23 height 15
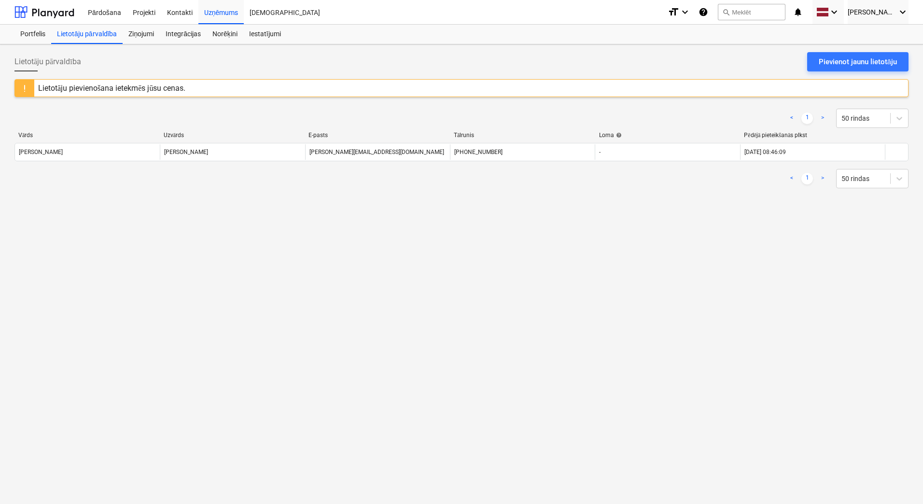
drag, startPoint x: 258, startPoint y: 151, endPoint x: 202, endPoint y: 226, distance: 93.1
click at [202, 226] on div "Lietotāju pārvaldība Pievienot jaunu lietotāju Lietotāju pievienošana ietekmēs …" at bounding box center [461, 274] width 923 height 460
click at [220, 35] on div "Norēķini" at bounding box center [225, 34] width 37 height 19
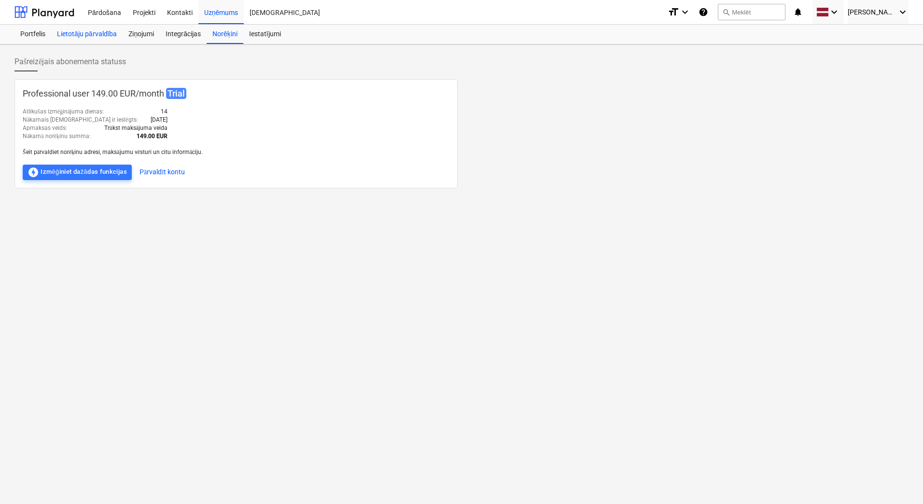
click at [79, 34] on div "Lietotāju pārvaldība" at bounding box center [86, 34] width 71 height 19
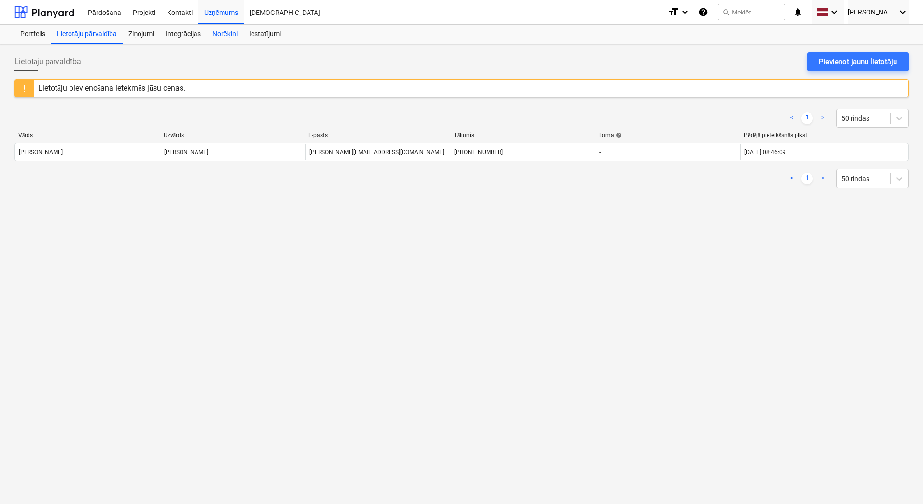
click at [217, 35] on div "Norēķini" at bounding box center [225, 34] width 37 height 19
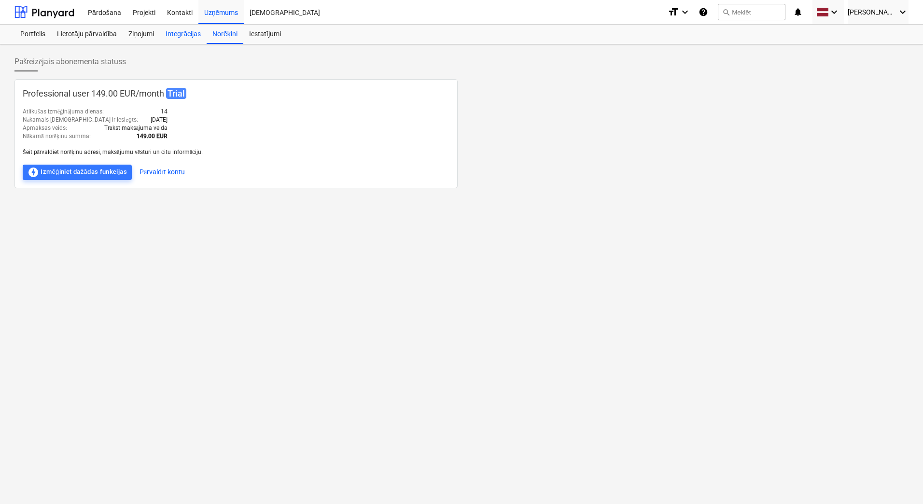
click at [178, 35] on div "Integrācijas" at bounding box center [183, 34] width 47 height 19
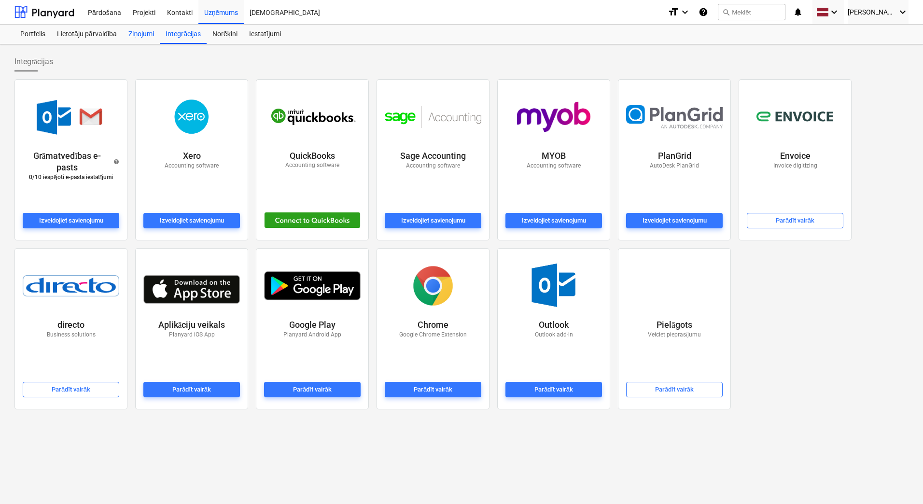
click at [140, 35] on div "Ziņojumi" at bounding box center [141, 34] width 37 height 19
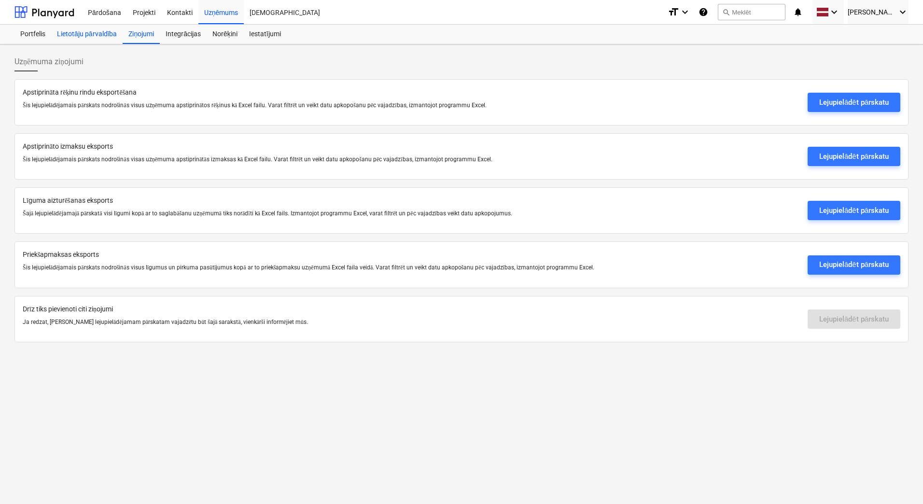
click at [81, 39] on div "Lietotāju pārvaldība" at bounding box center [86, 34] width 71 height 19
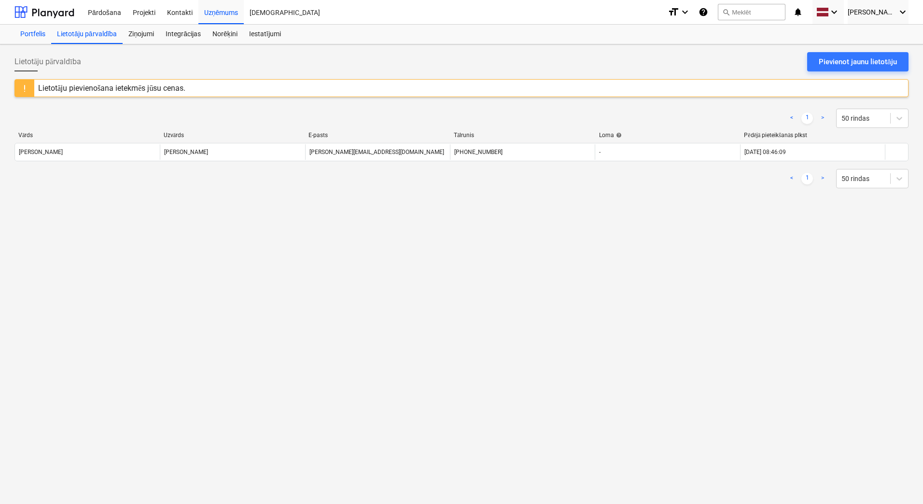
click at [32, 34] on div "Portfelis" at bounding box center [32, 34] width 37 height 19
